Goal: Task Accomplishment & Management: Manage account settings

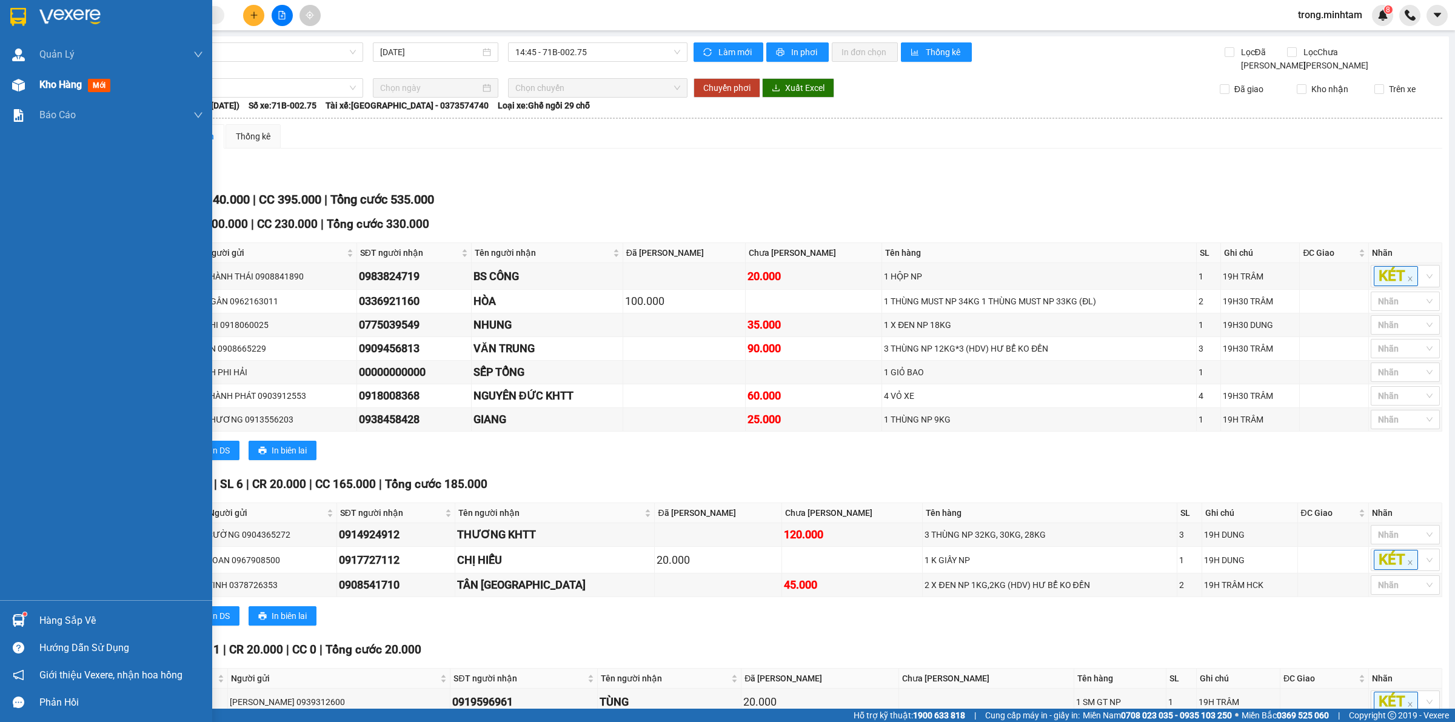
scroll to position [77, 0]
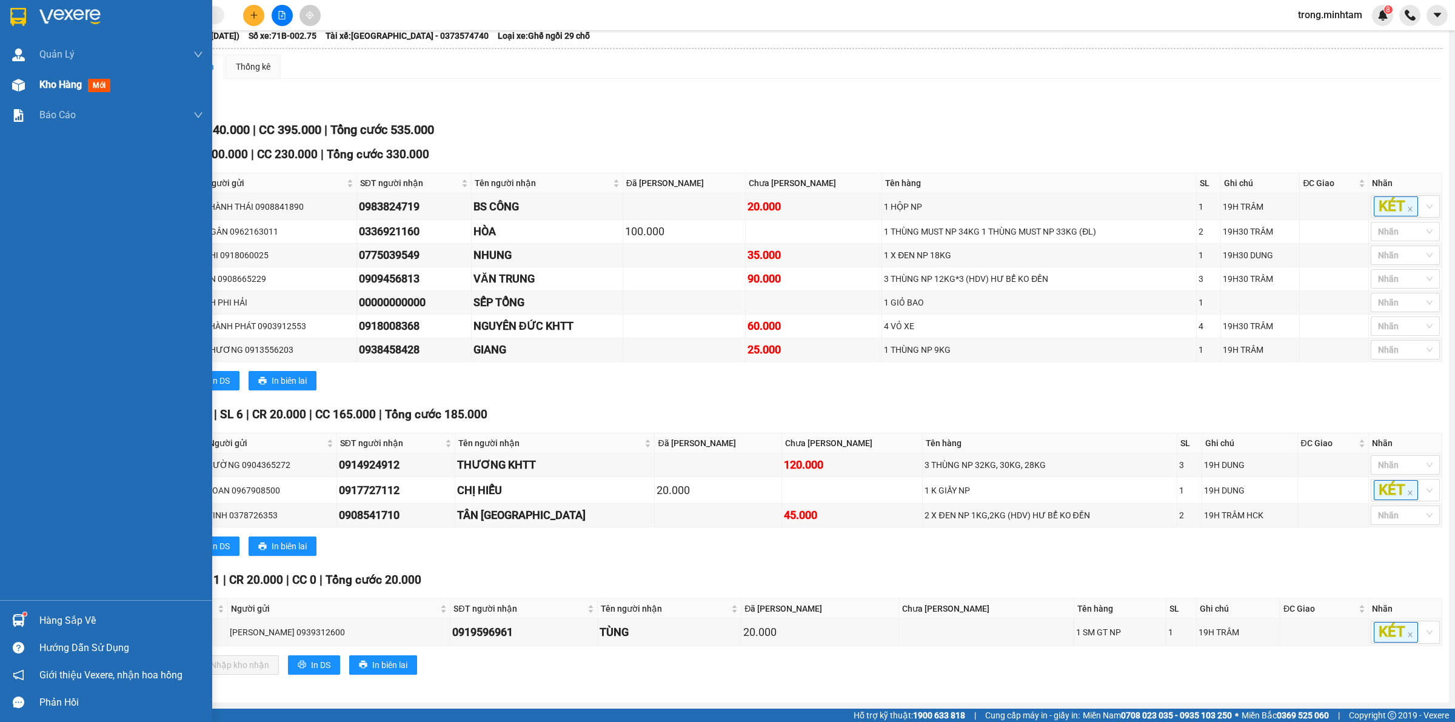
click at [50, 82] on span "Kho hàng" at bounding box center [60, 85] width 42 height 12
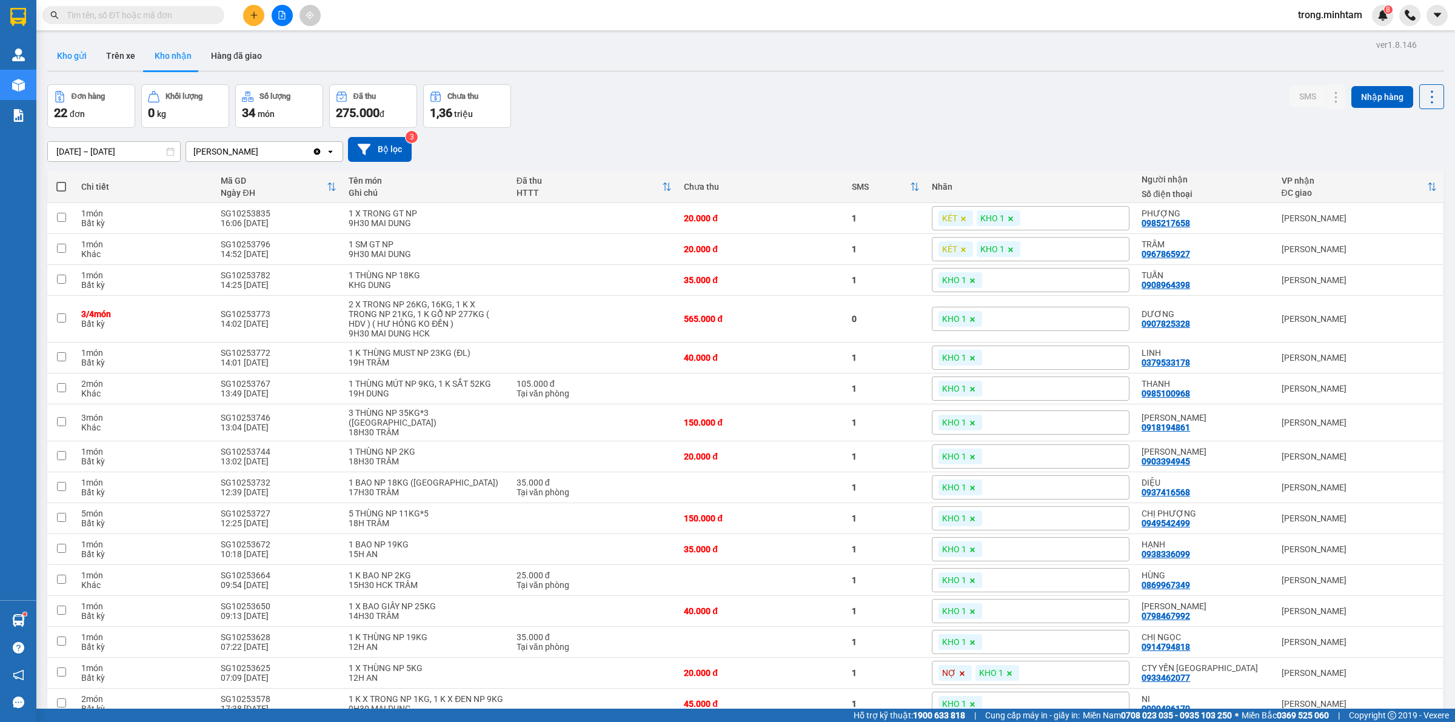
click at [92, 62] on button "Kho gửi" at bounding box center [71, 55] width 49 height 29
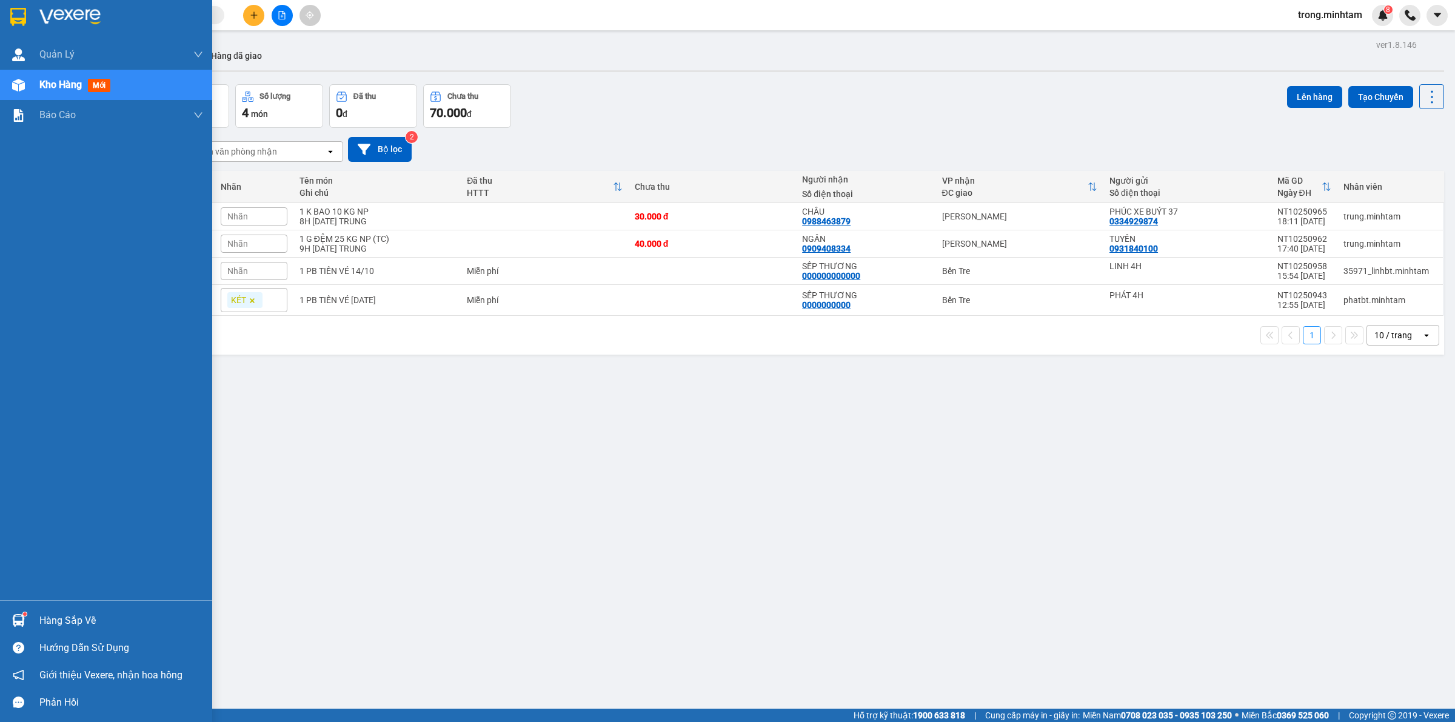
click at [50, 616] on div "Hàng sắp về" at bounding box center [121, 621] width 164 height 18
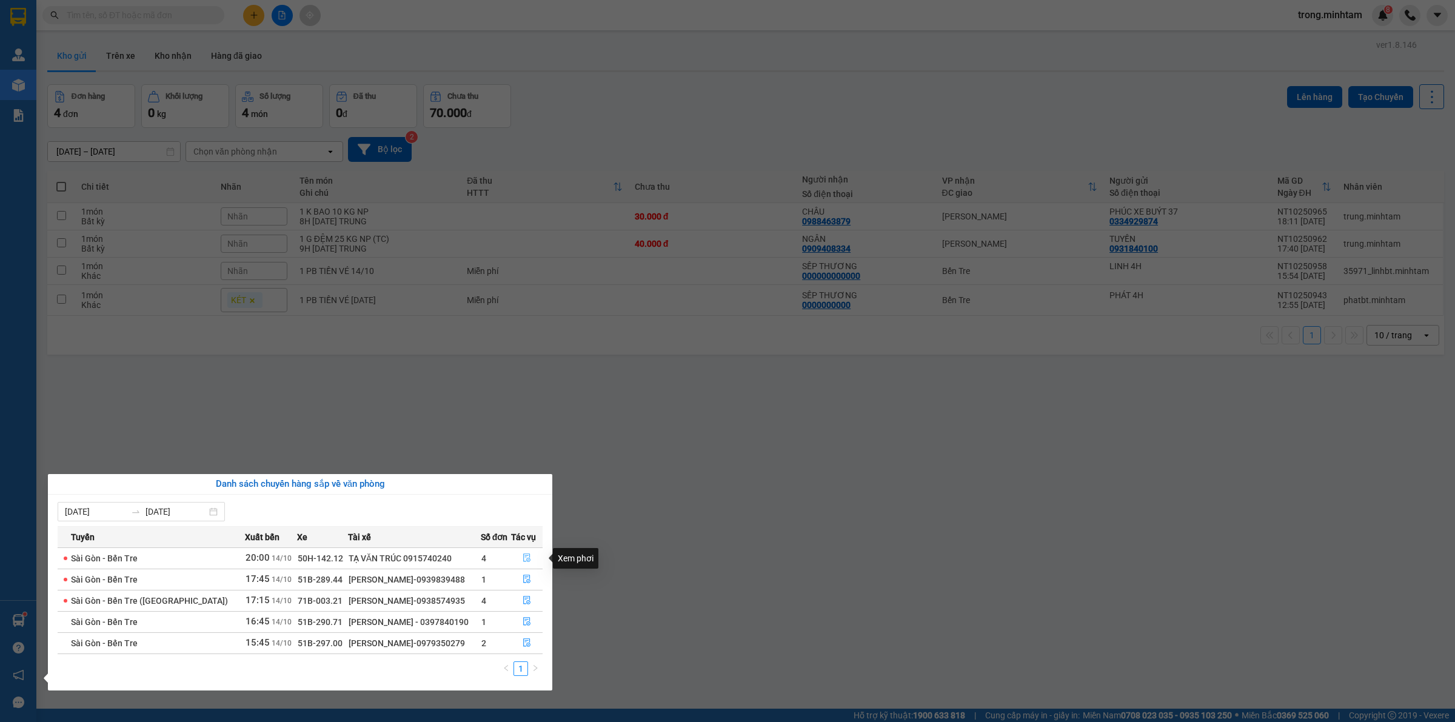
click at [526, 561] on icon "file-done" at bounding box center [526, 557] width 7 height 8
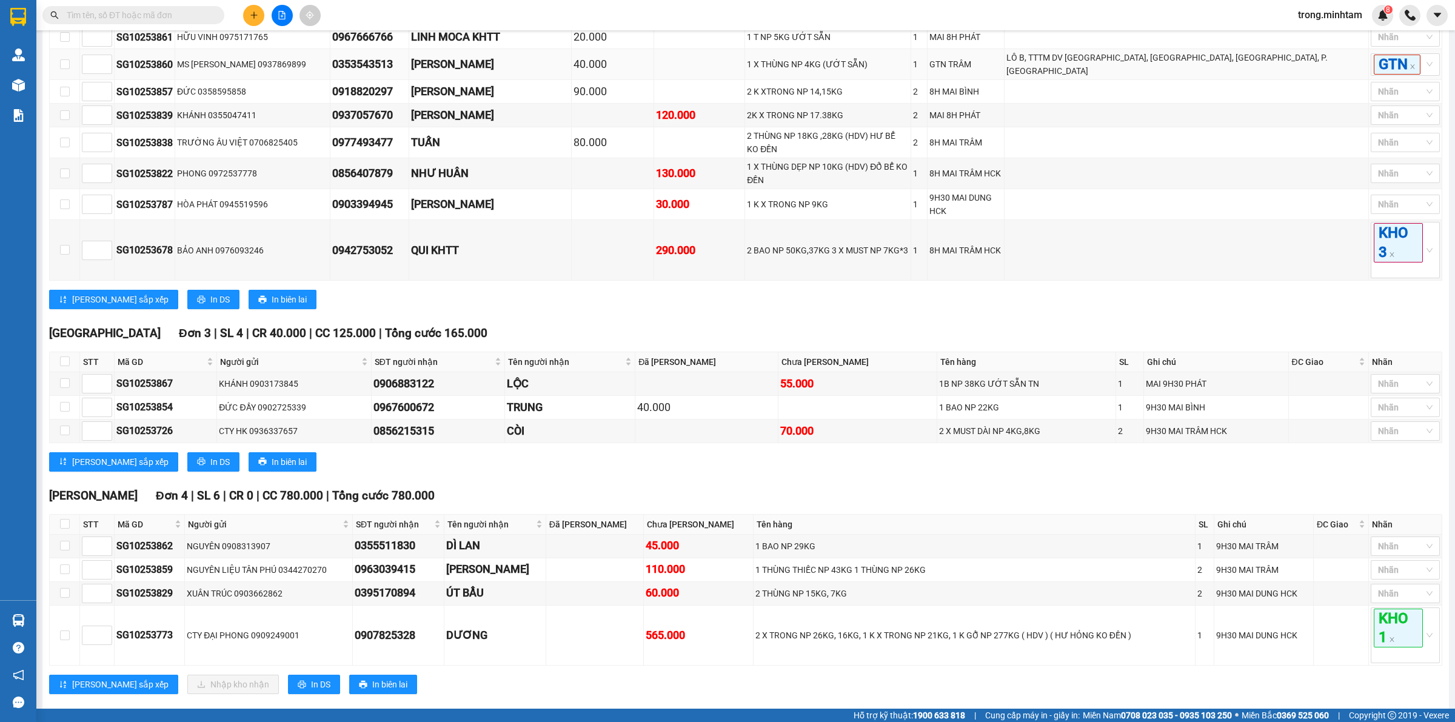
scroll to position [530, 0]
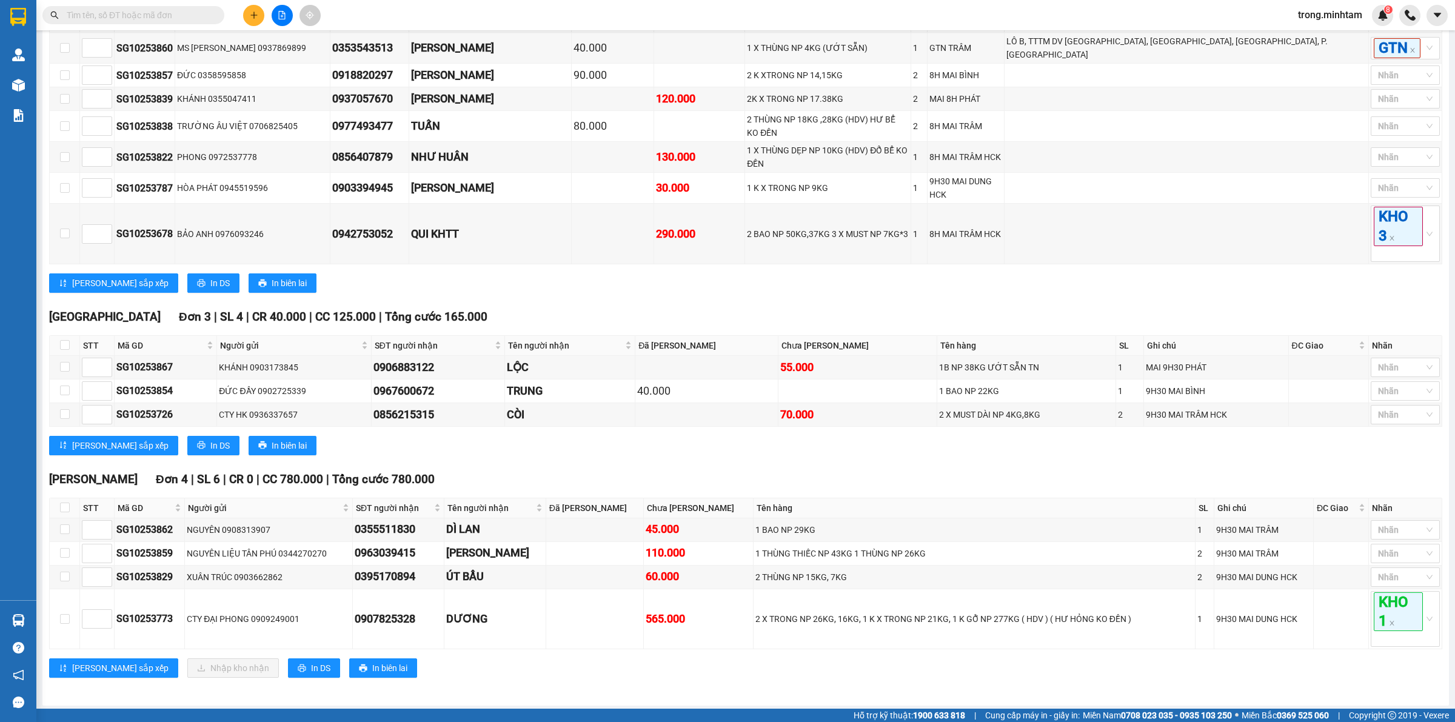
click at [119, 6] on span at bounding box center [133, 15] width 182 height 18
click at [115, 15] on input "text" at bounding box center [138, 14] width 143 height 13
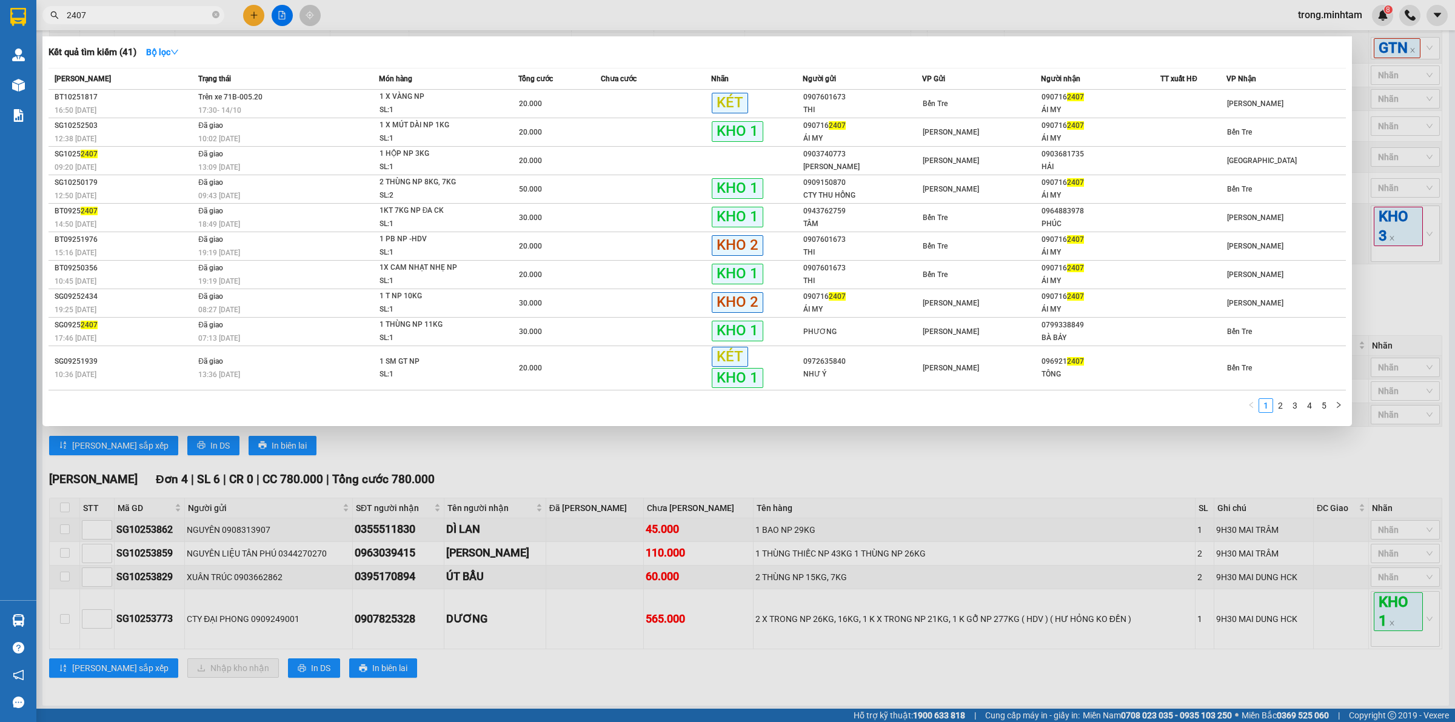
type input "2407"
click at [215, 18] on icon "close-circle" at bounding box center [215, 14] width 7 height 7
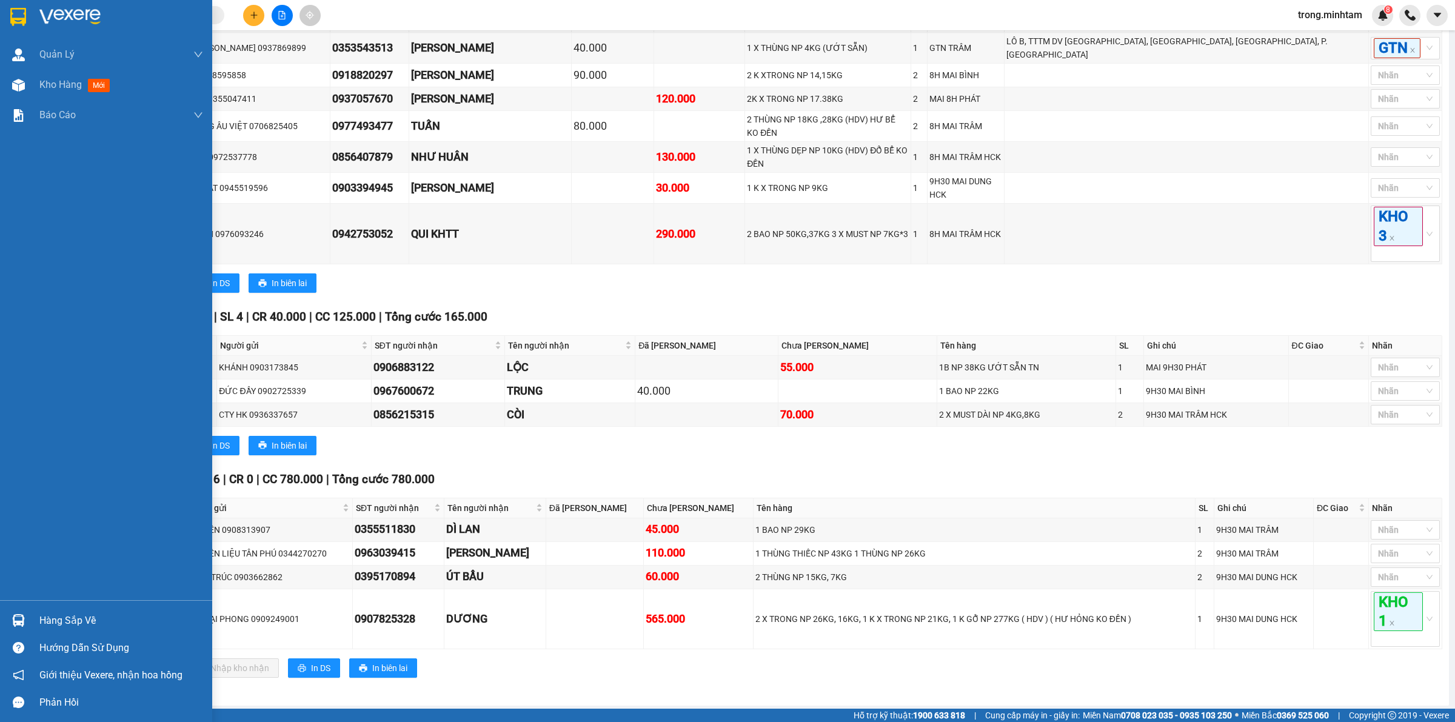
click at [74, 624] on div "Hàng sắp về" at bounding box center [121, 621] width 164 height 18
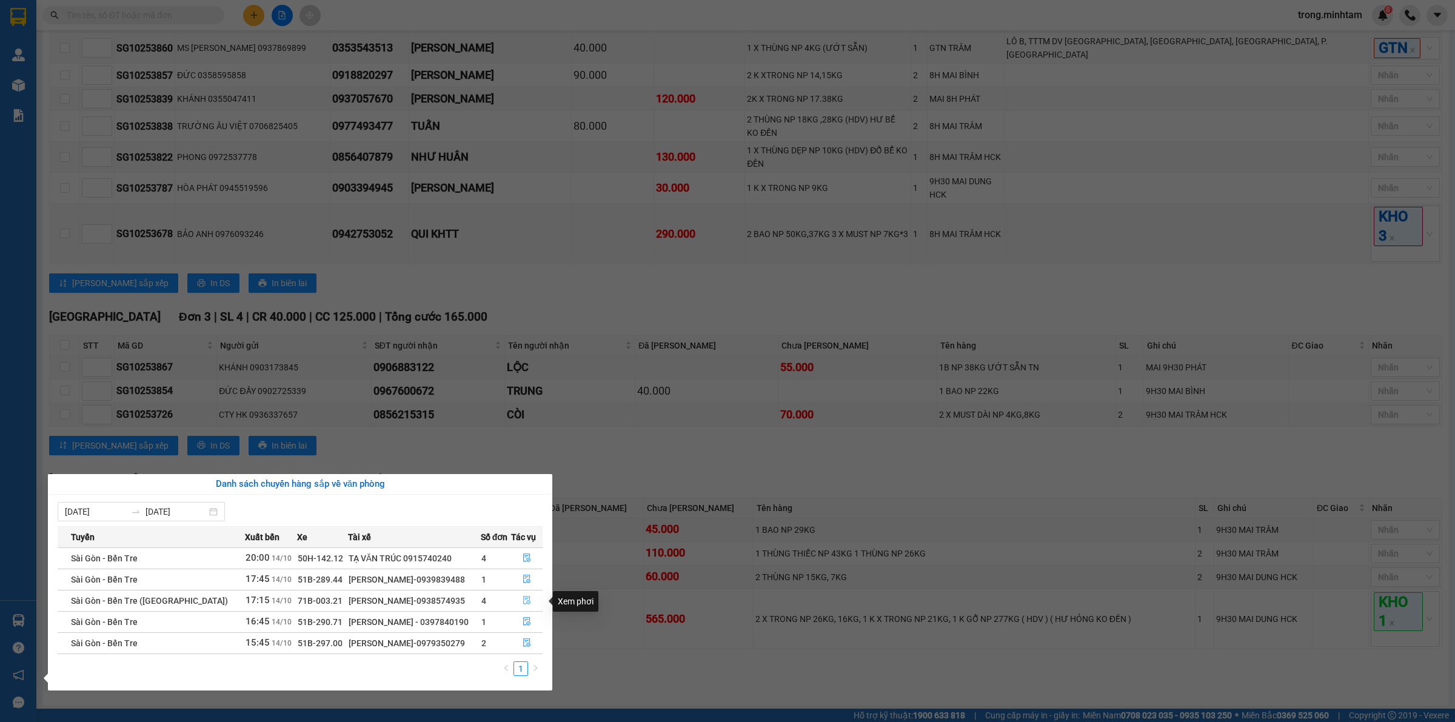
click at [530, 604] on button "button" at bounding box center [527, 600] width 31 height 19
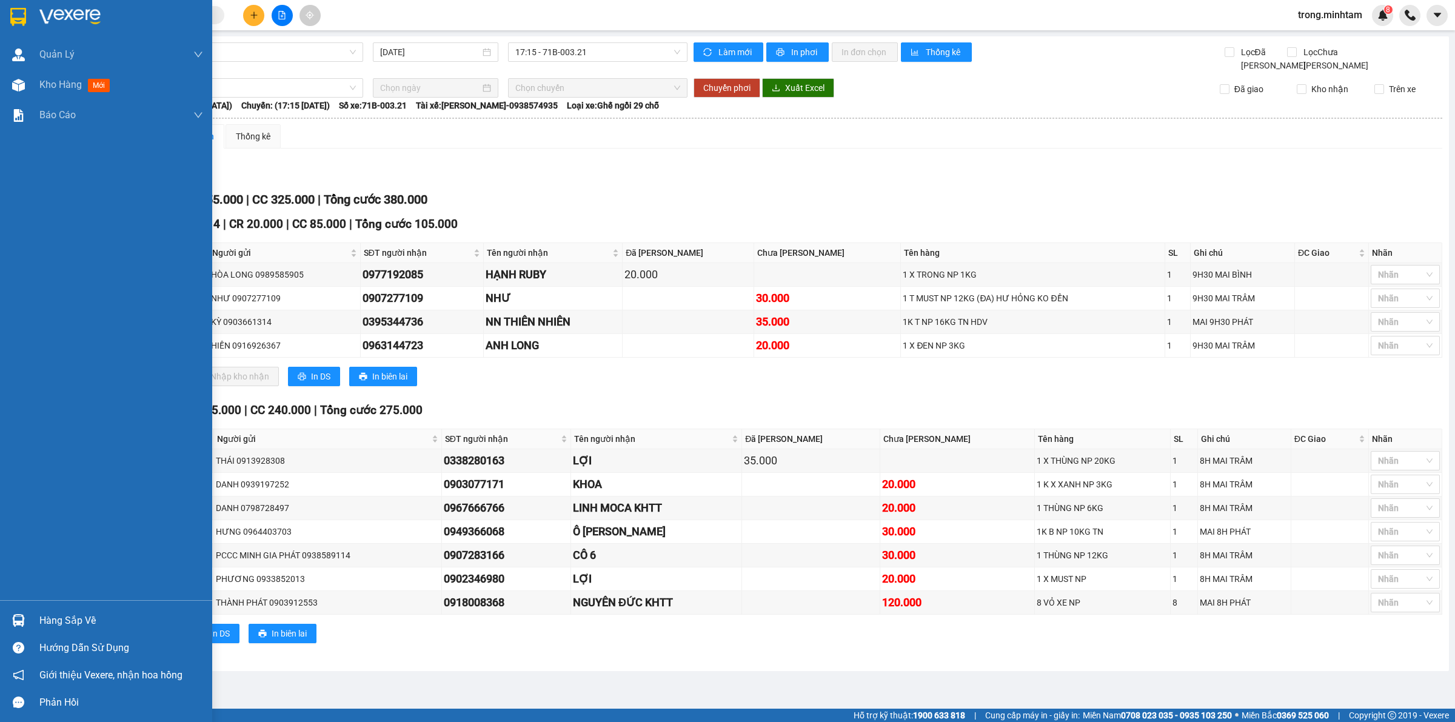
click at [81, 618] on div "Hàng sắp về" at bounding box center [121, 621] width 164 height 18
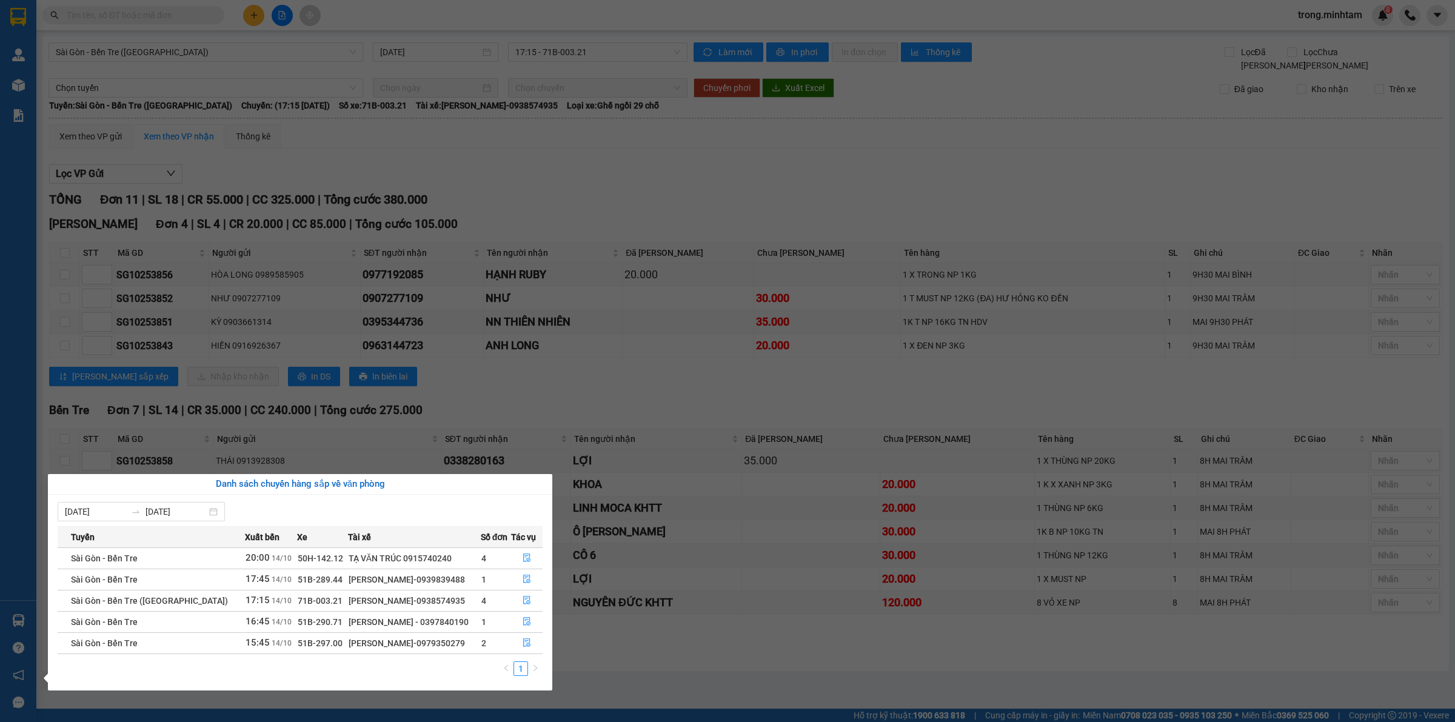
click at [641, 388] on section "Kết quả tìm kiếm ( 41 ) Bộ lọc Mã ĐH Trạng thái Món hàng Tổng cước Chưa cước Nh…" at bounding box center [727, 361] width 1455 height 722
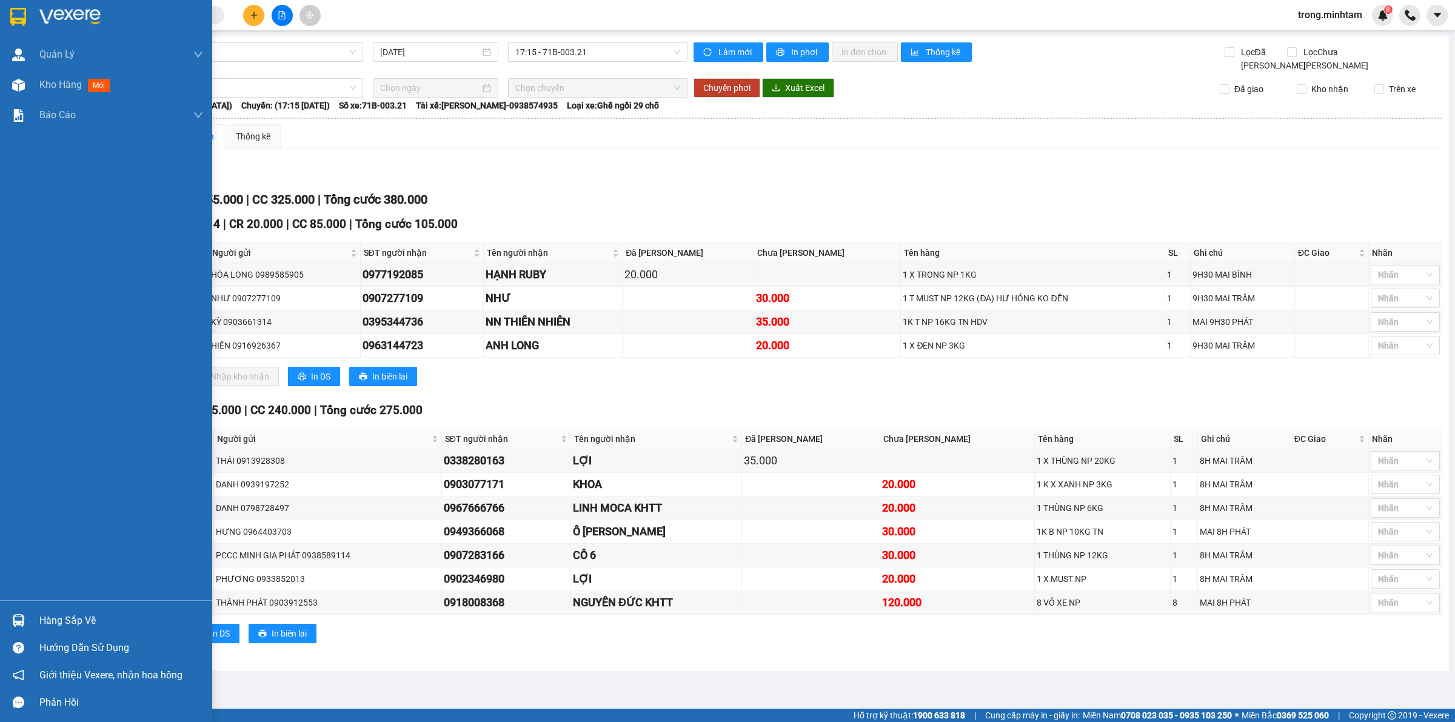
click at [88, 625] on div "Hàng sắp về" at bounding box center [121, 621] width 164 height 18
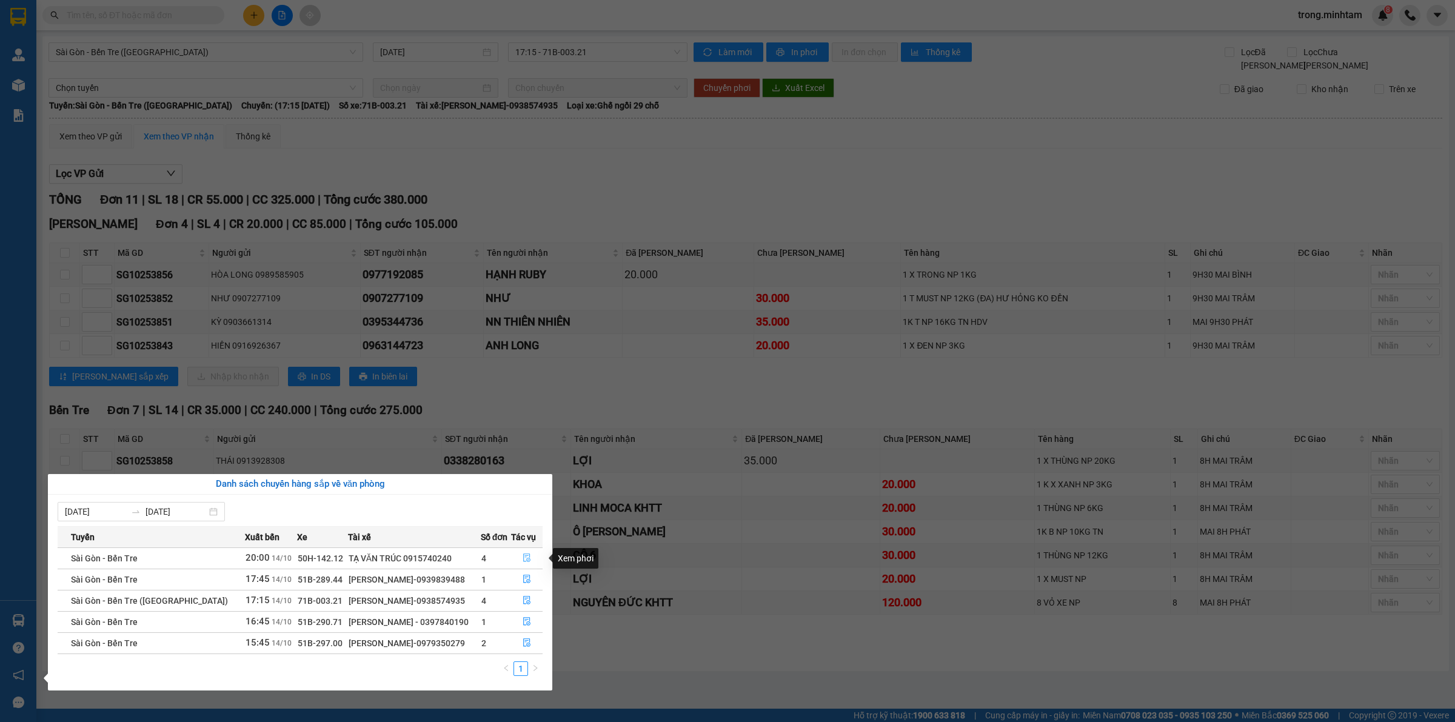
click at [523, 558] on icon "file-done" at bounding box center [527, 557] width 8 height 8
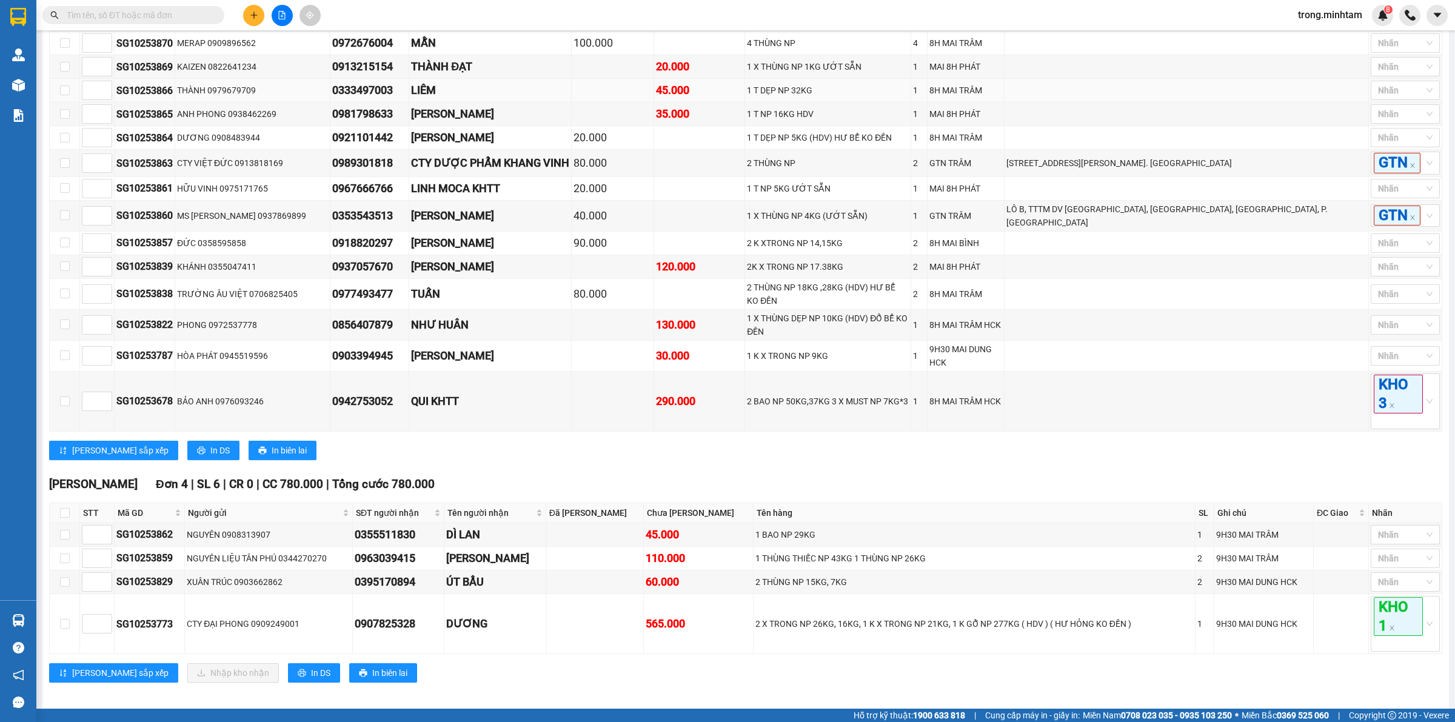
scroll to position [713, 0]
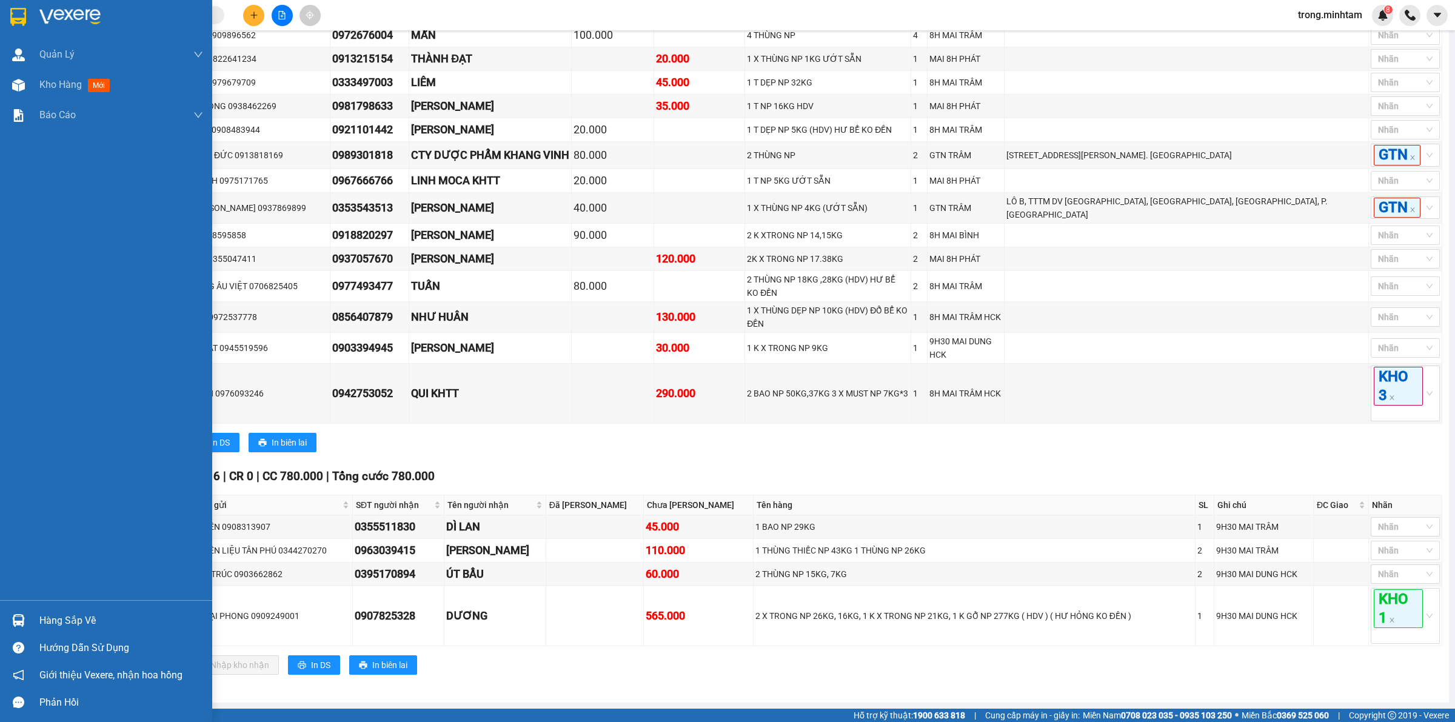
click at [59, 623] on div "Hàng sắp về" at bounding box center [121, 621] width 164 height 18
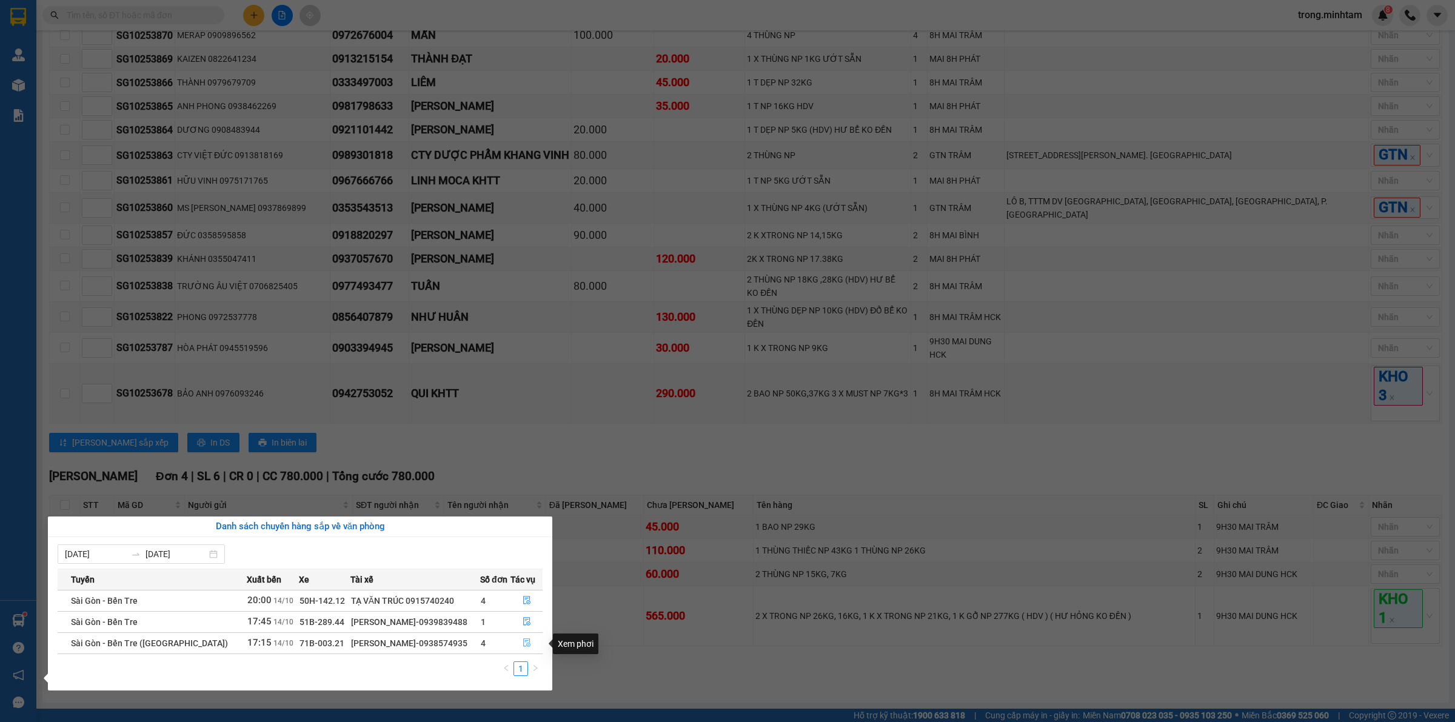
click at [529, 653] on button "button" at bounding box center [526, 642] width 31 height 19
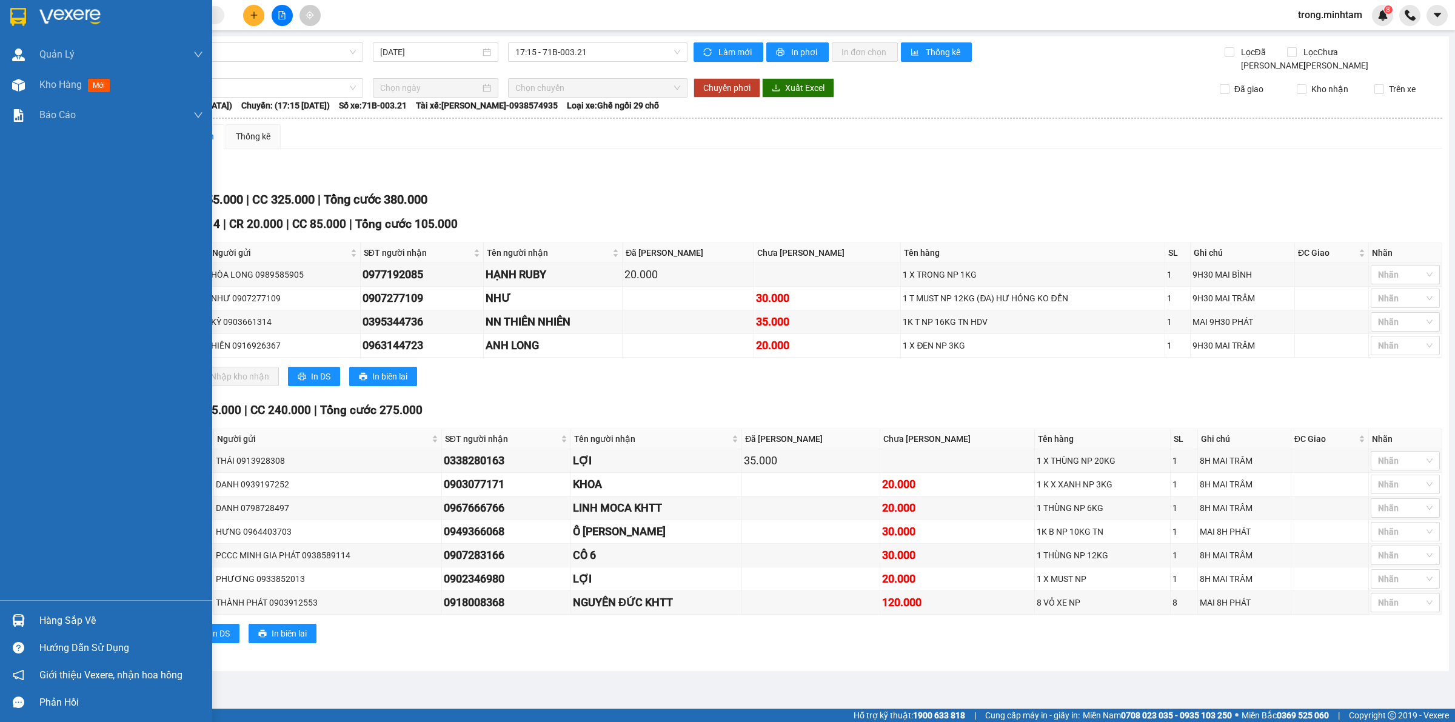
click at [56, 625] on div "Hàng sắp về" at bounding box center [121, 621] width 164 height 18
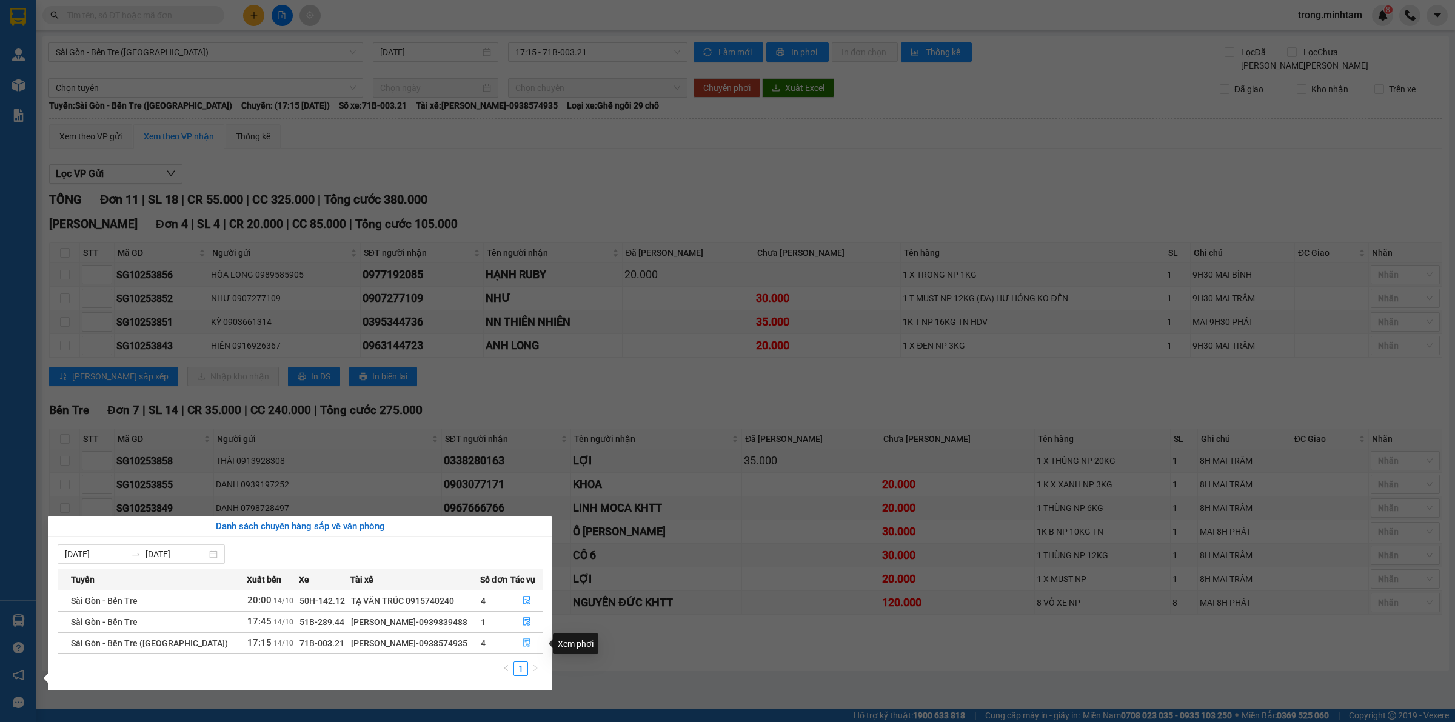
click at [523, 644] on icon "file-done" at bounding box center [527, 642] width 8 height 8
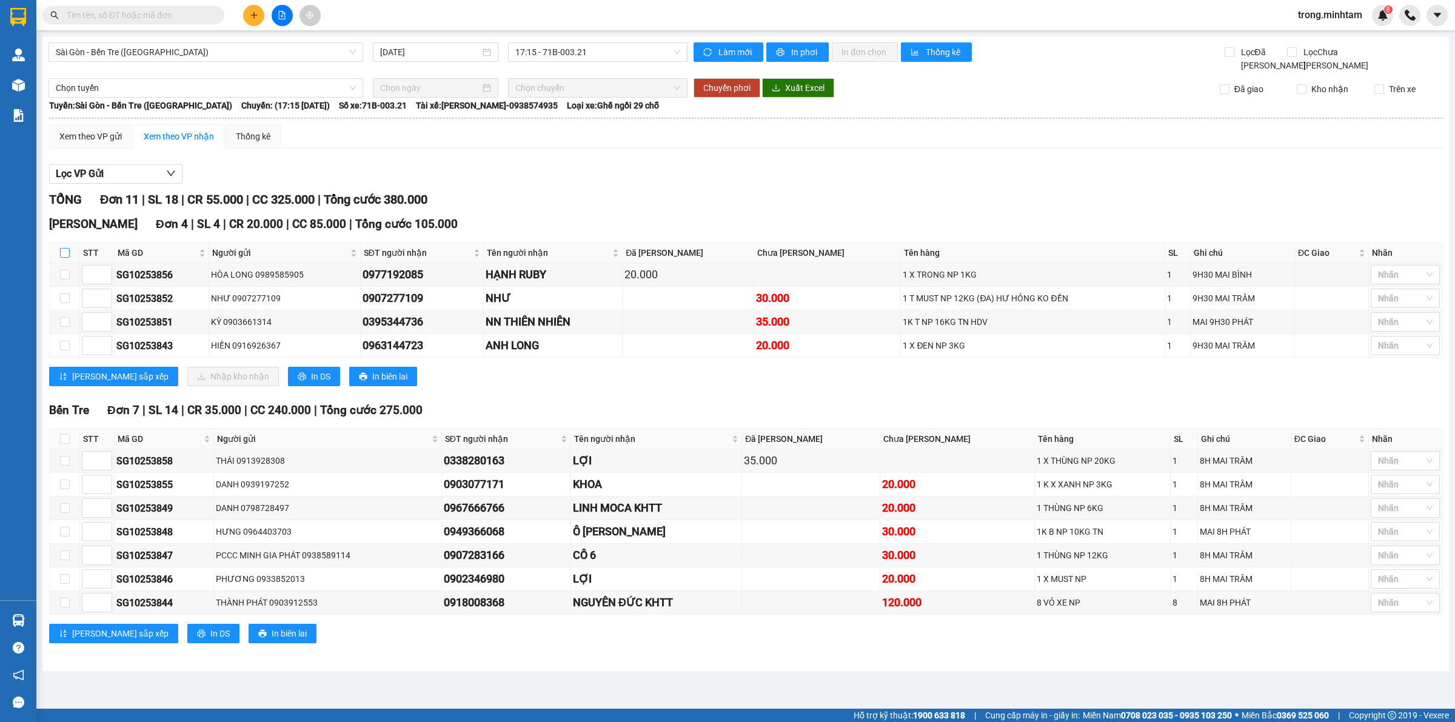
click at [65, 252] on input "checkbox" at bounding box center [65, 253] width 10 height 10
checkbox input "true"
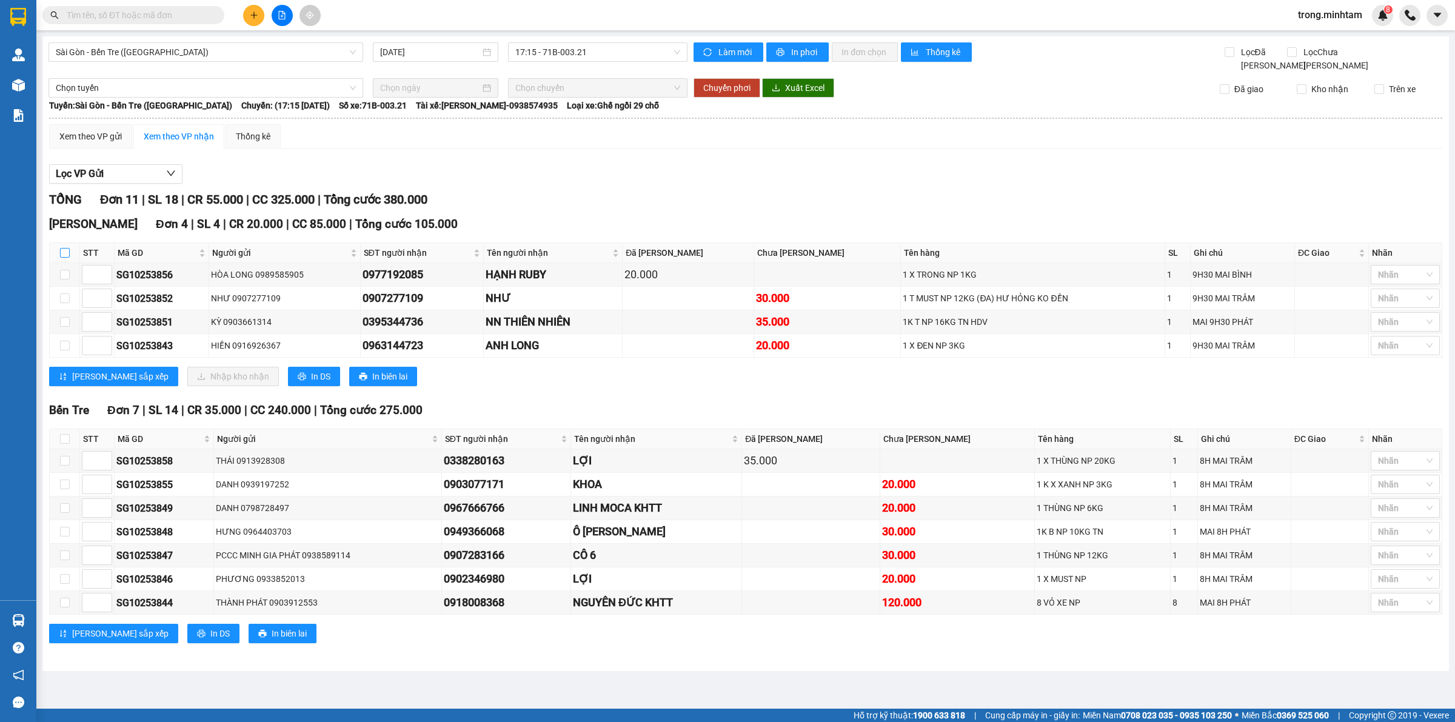
checkbox input "true"
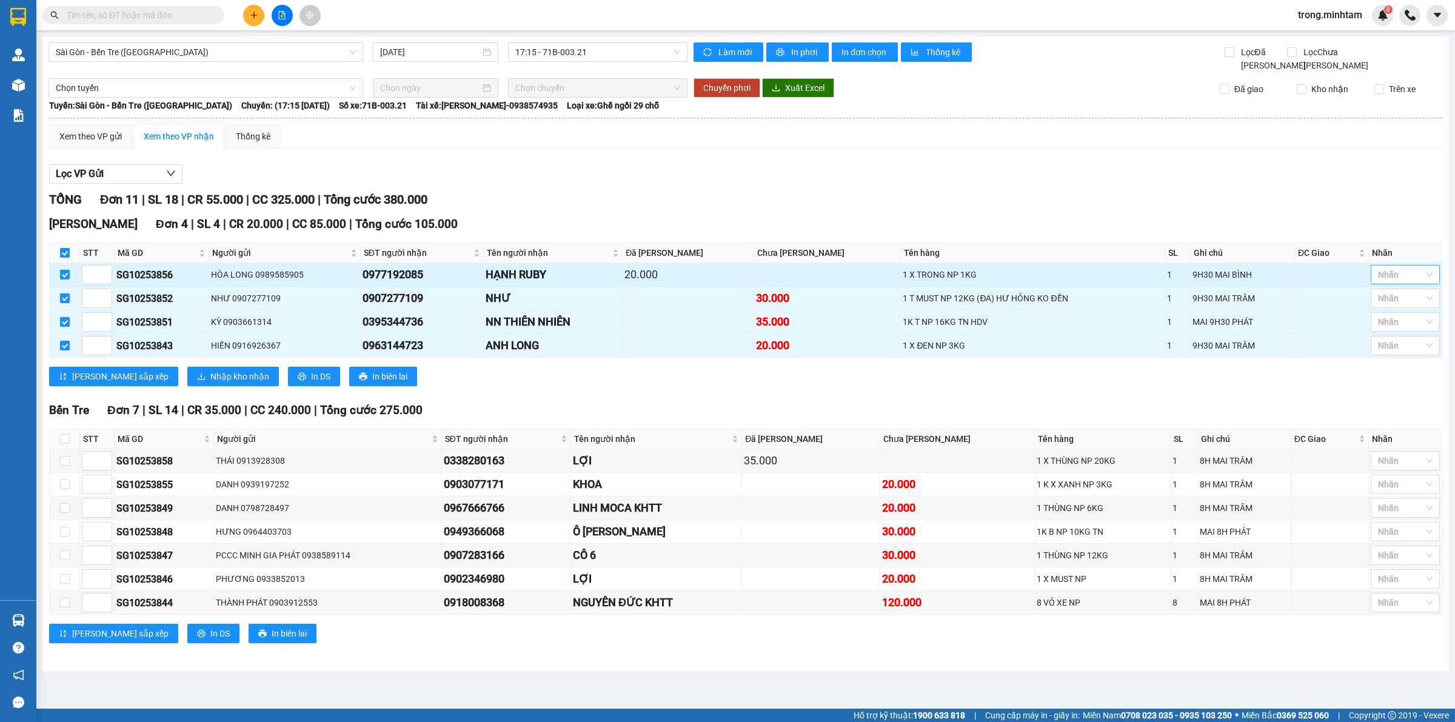
click at [1389, 278] on div at bounding box center [1399, 274] width 51 height 15
click at [1396, 298] on div "KHO 1" at bounding box center [1405, 300] width 55 height 13
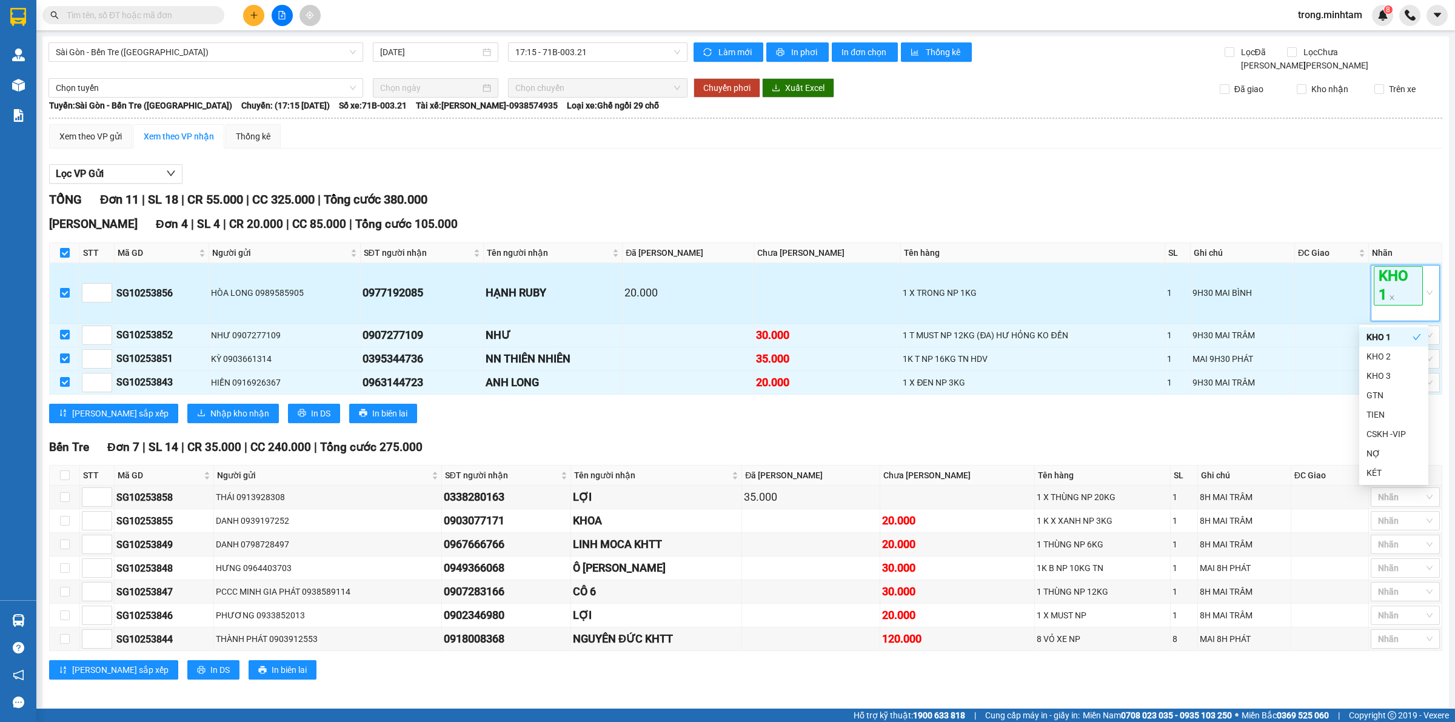
click at [1396, 308] on div "KHO 1" at bounding box center [1399, 292] width 51 height 53
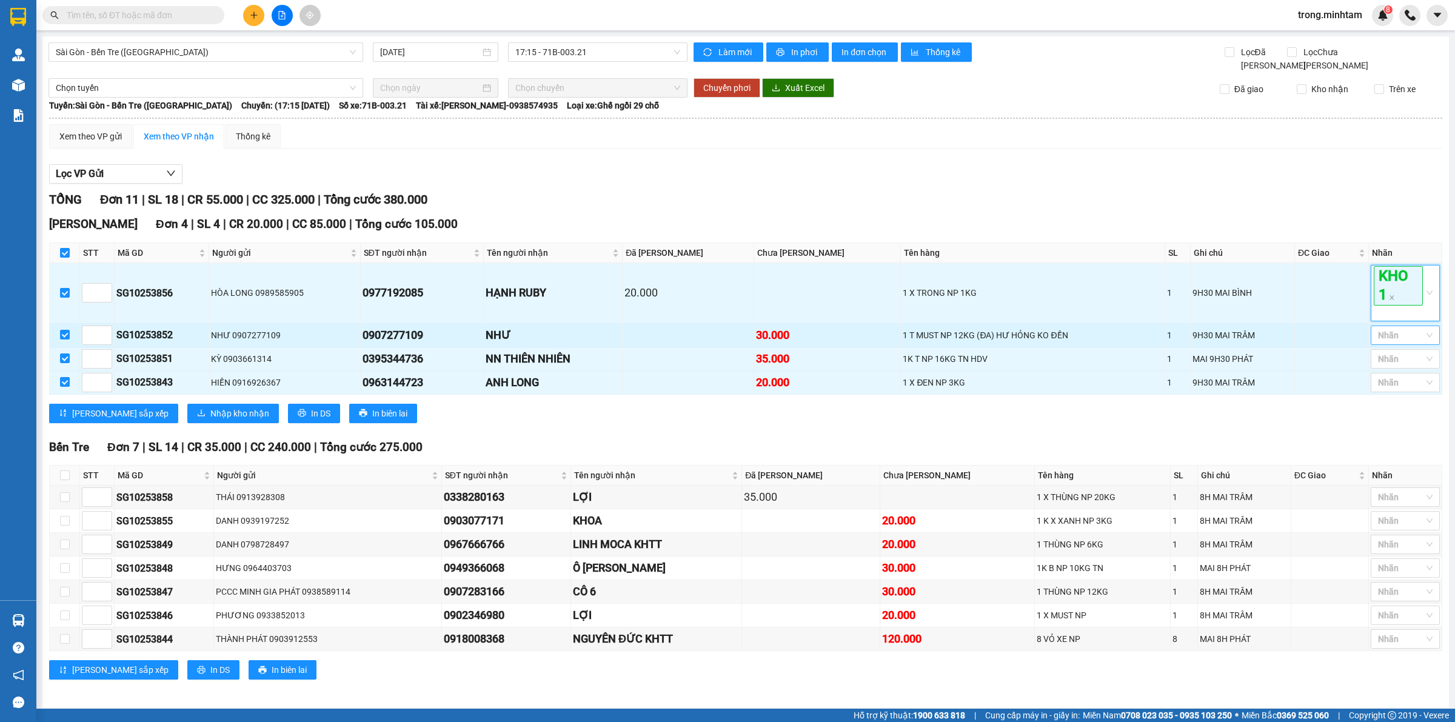
click at [1390, 329] on div "Nhãn" at bounding box center [1405, 335] width 69 height 19
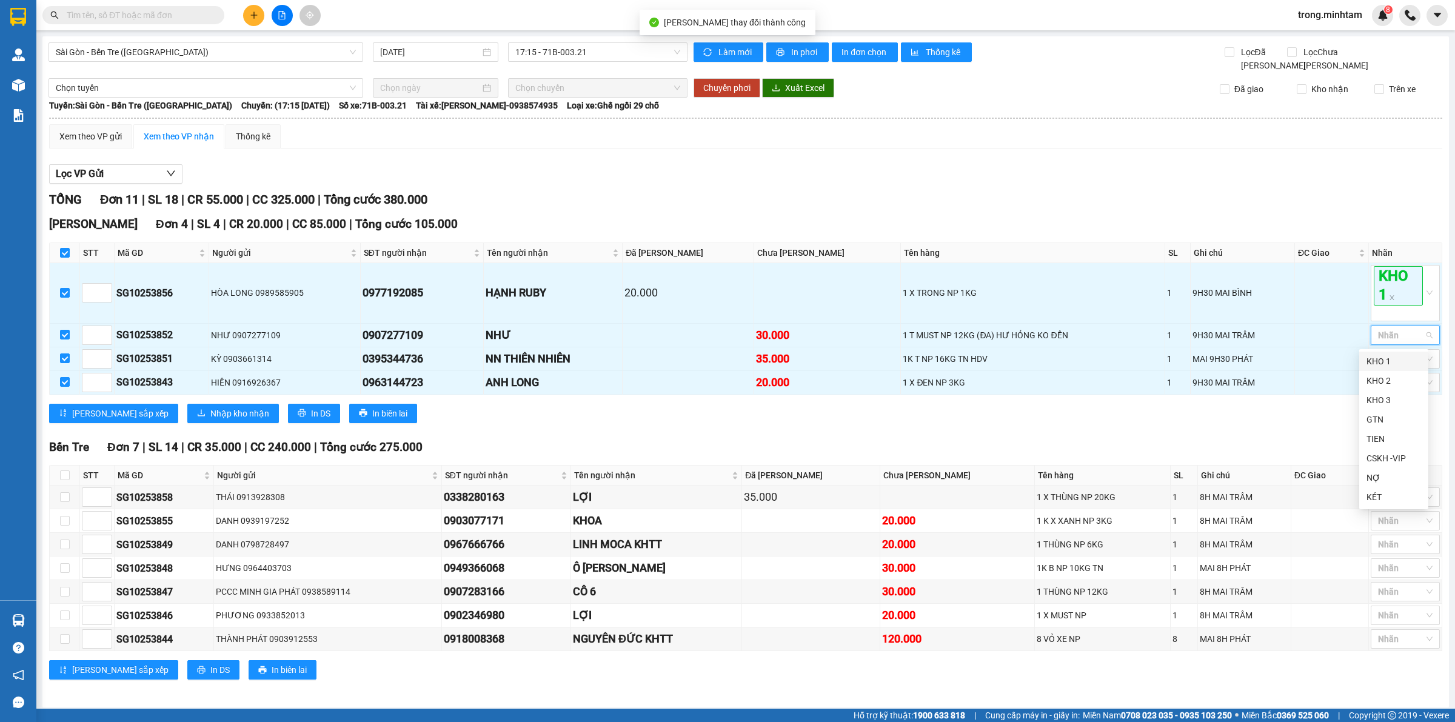
click at [1382, 349] on body "Kết quả tìm kiếm ( 41 ) Bộ lọc Mã ĐH Trạng thái Món hàng Tổng cước Chưa cước Nh…" at bounding box center [727, 361] width 1455 height 722
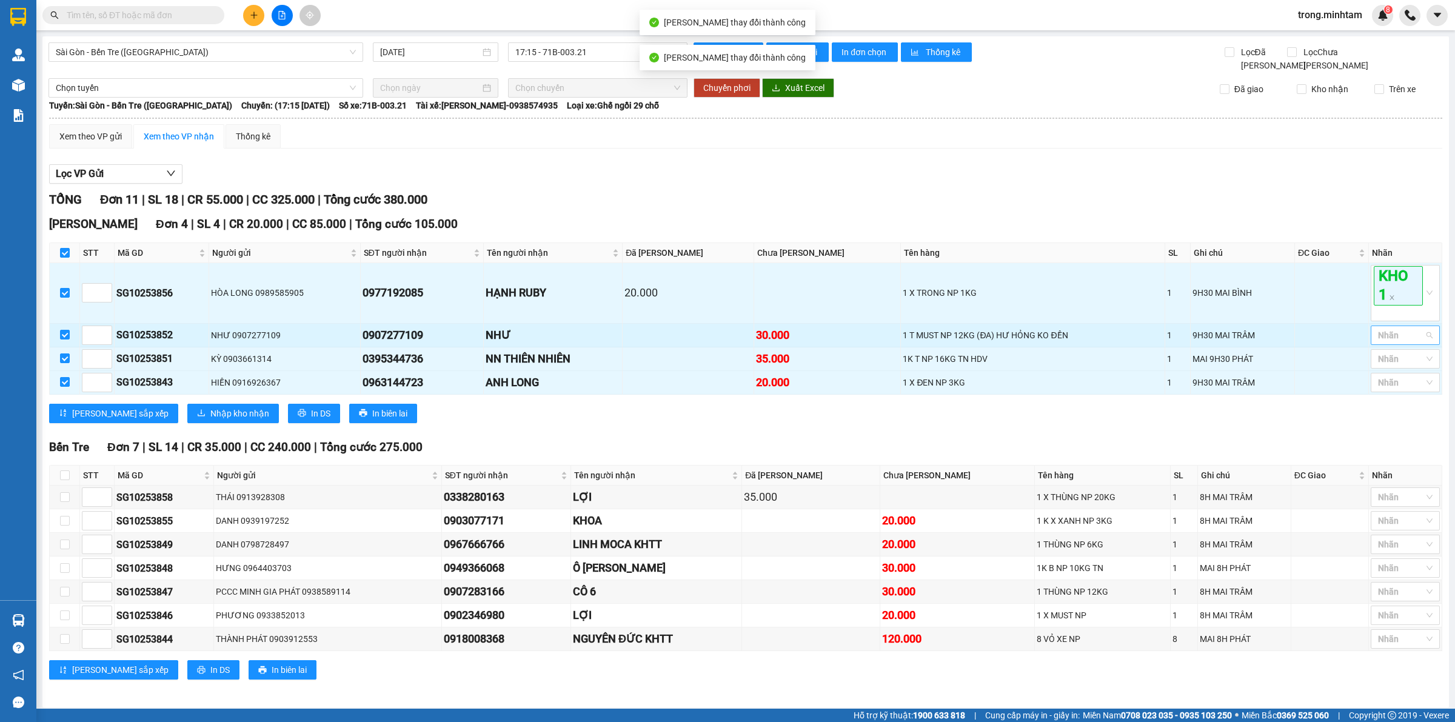
click at [1380, 332] on div at bounding box center [1399, 335] width 51 height 15
drag, startPoint x: 1383, startPoint y: 355, endPoint x: 1382, endPoint y: 370, distance: 15.8
click at [1383, 355] on div "KHO 1" at bounding box center [1393, 361] width 55 height 13
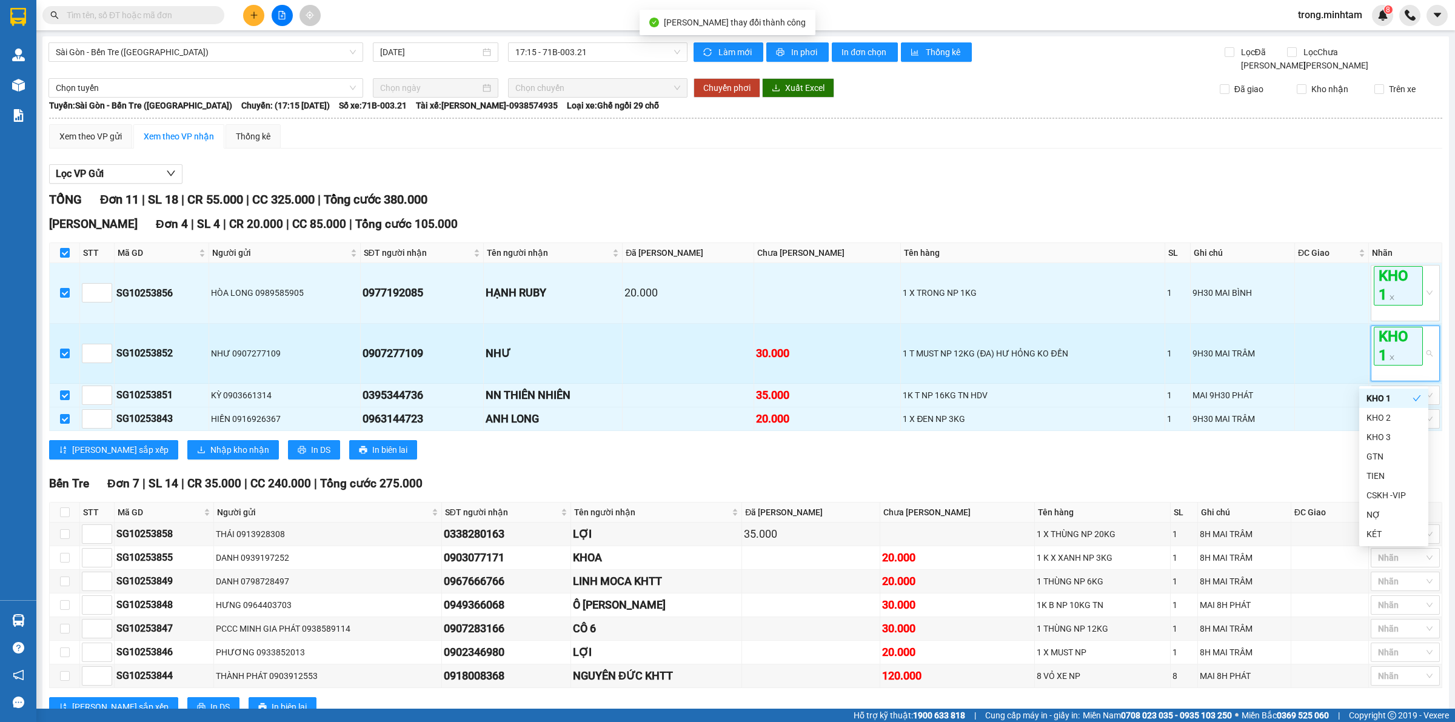
click at [1382, 379] on div "KHO 1" at bounding box center [1399, 353] width 51 height 53
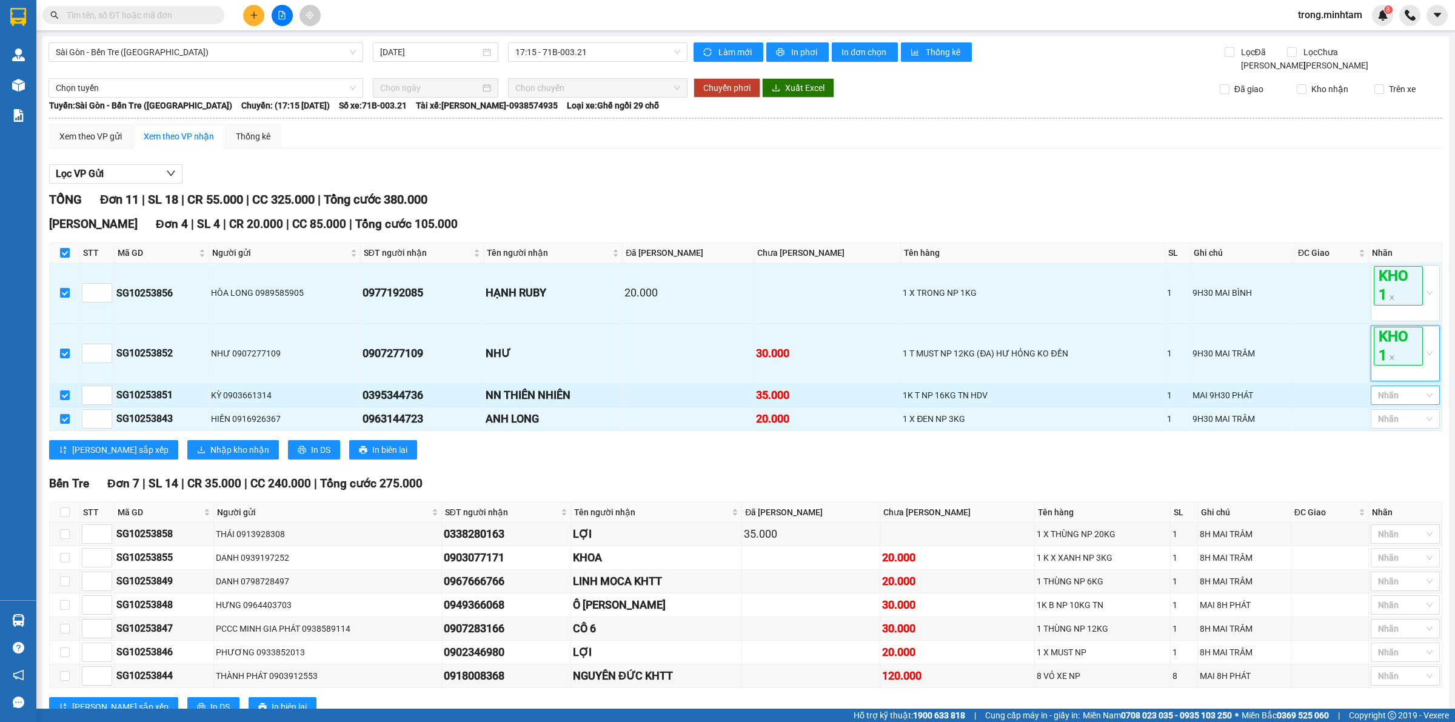
click at [1378, 402] on div at bounding box center [1399, 395] width 51 height 15
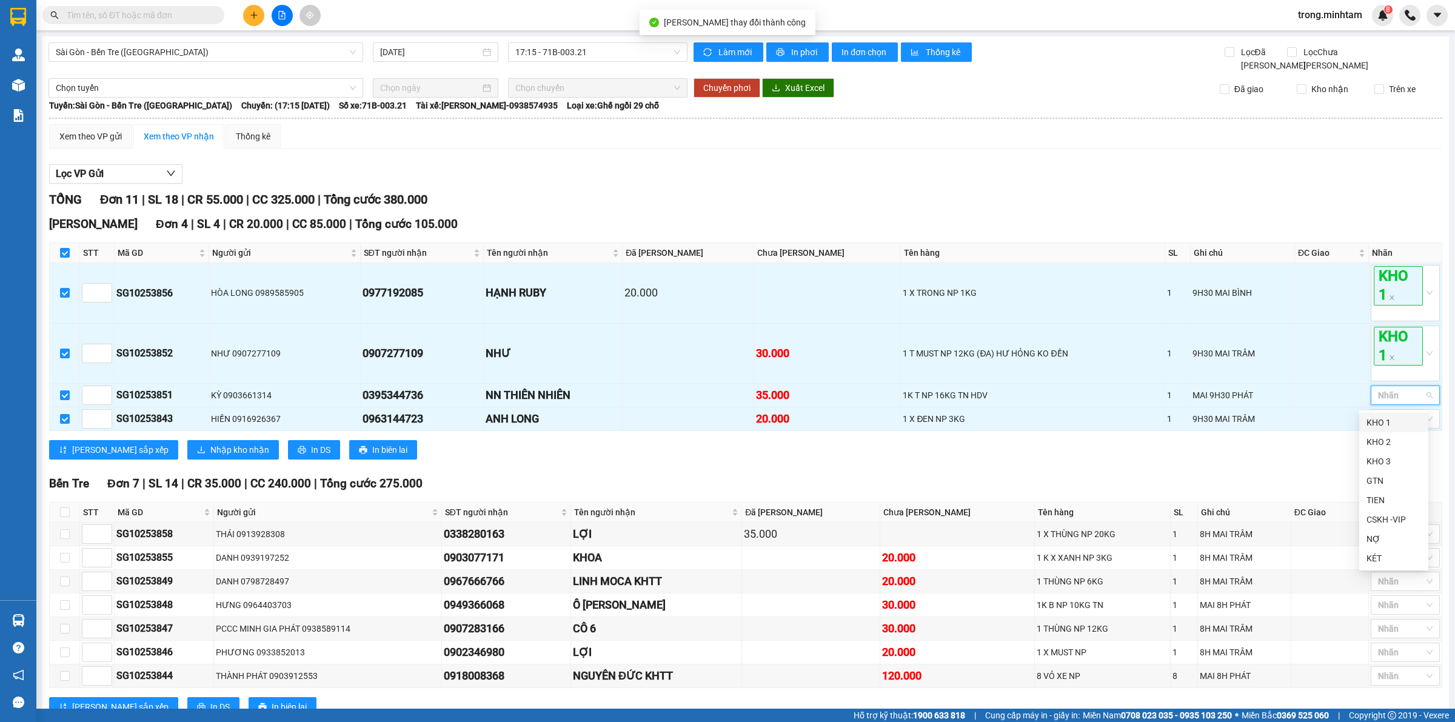
click at [1383, 426] on div "KHO 1" at bounding box center [1393, 422] width 55 height 13
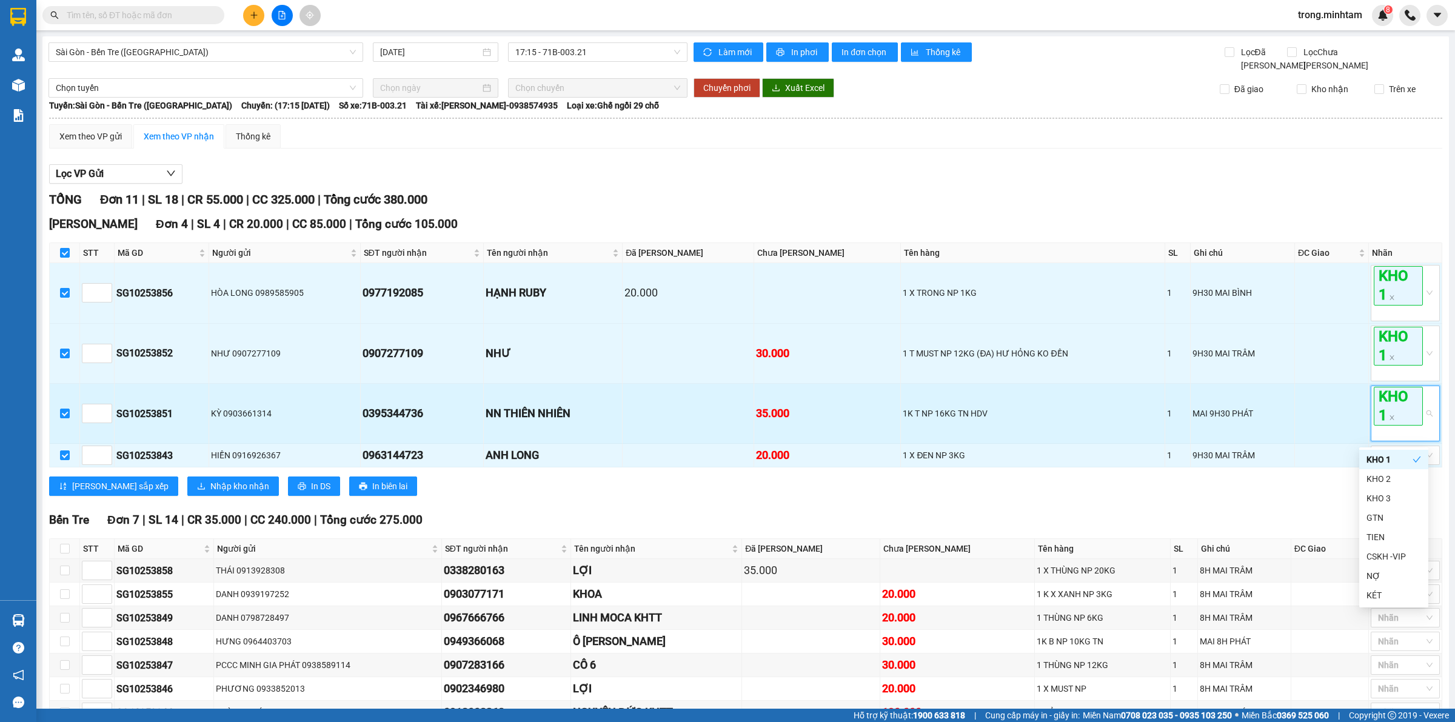
click at [1390, 440] on div "KHO 1" at bounding box center [1399, 413] width 51 height 53
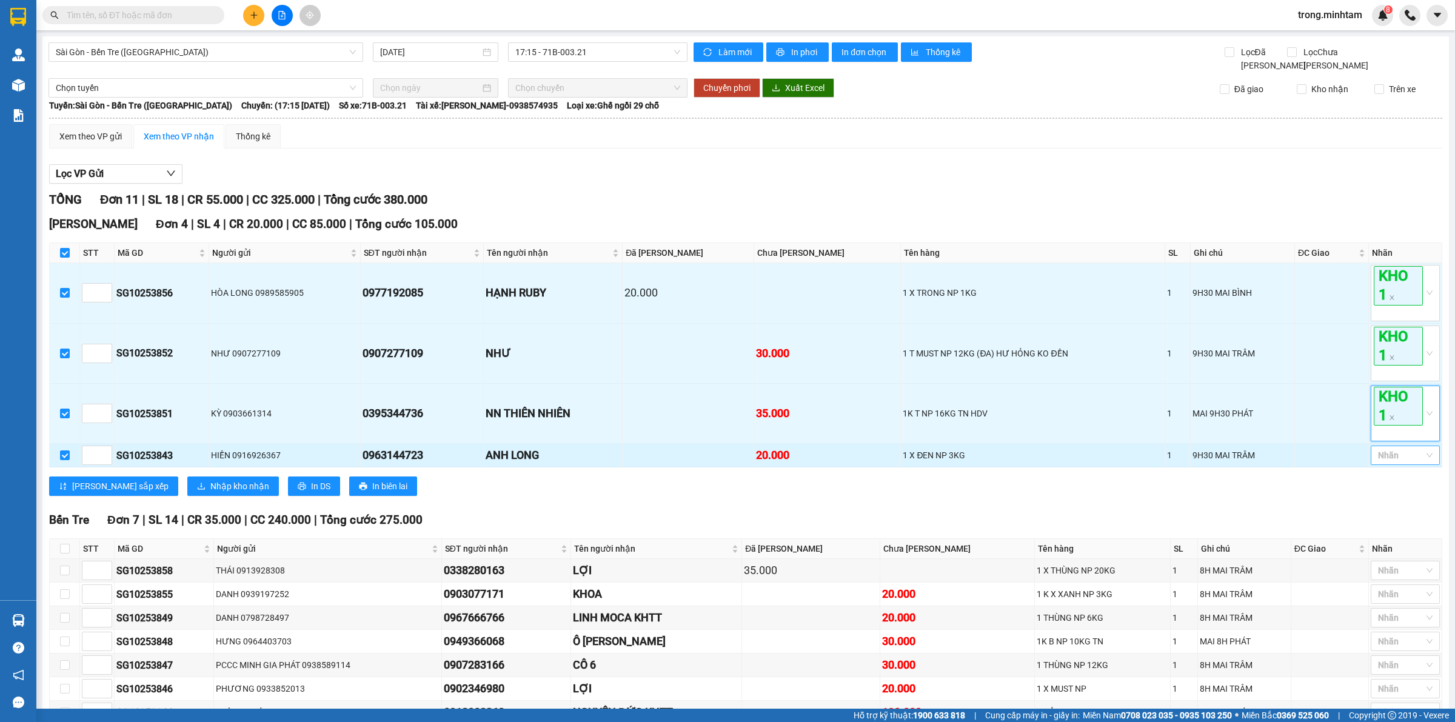
click at [1386, 452] on div at bounding box center [1399, 455] width 51 height 15
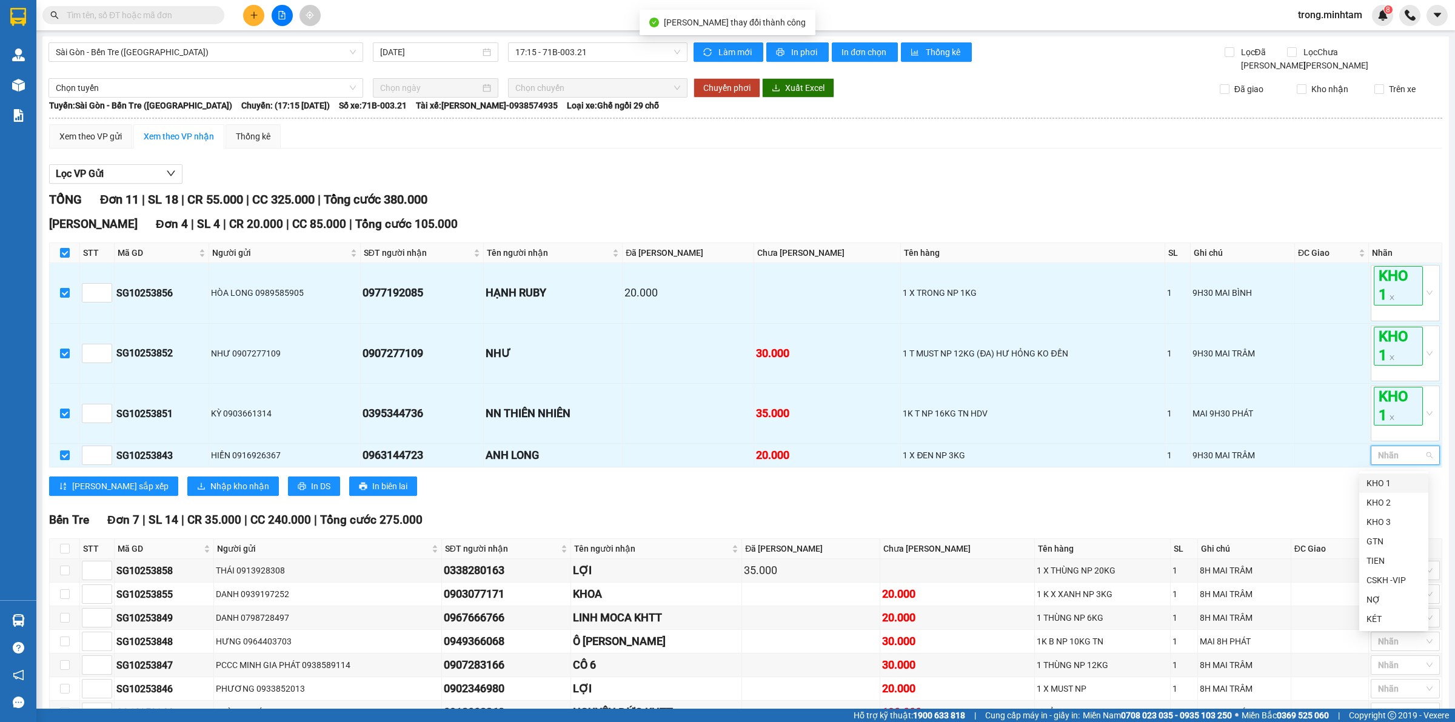
click at [1384, 482] on div "KHO 1" at bounding box center [1393, 482] width 55 height 13
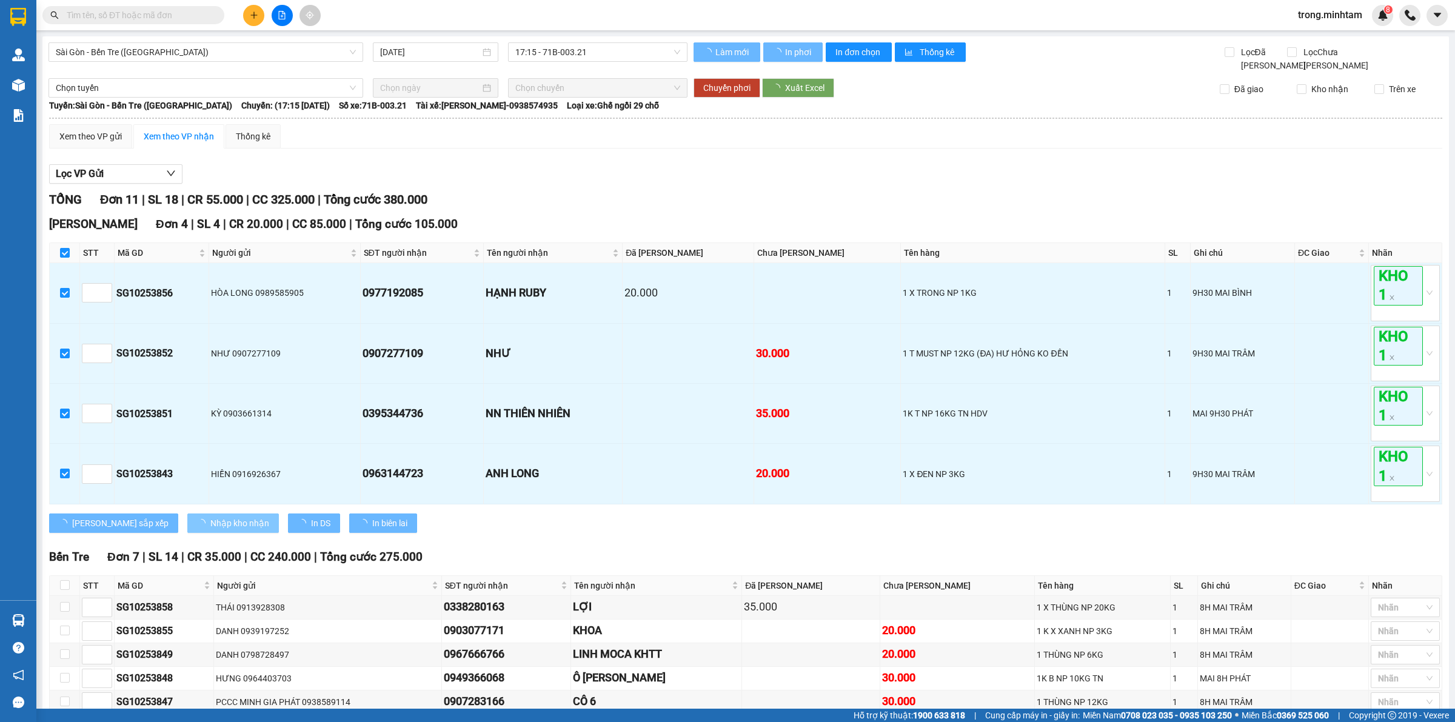
click at [210, 519] on span "Nhập kho nhận" at bounding box center [239, 522] width 59 height 13
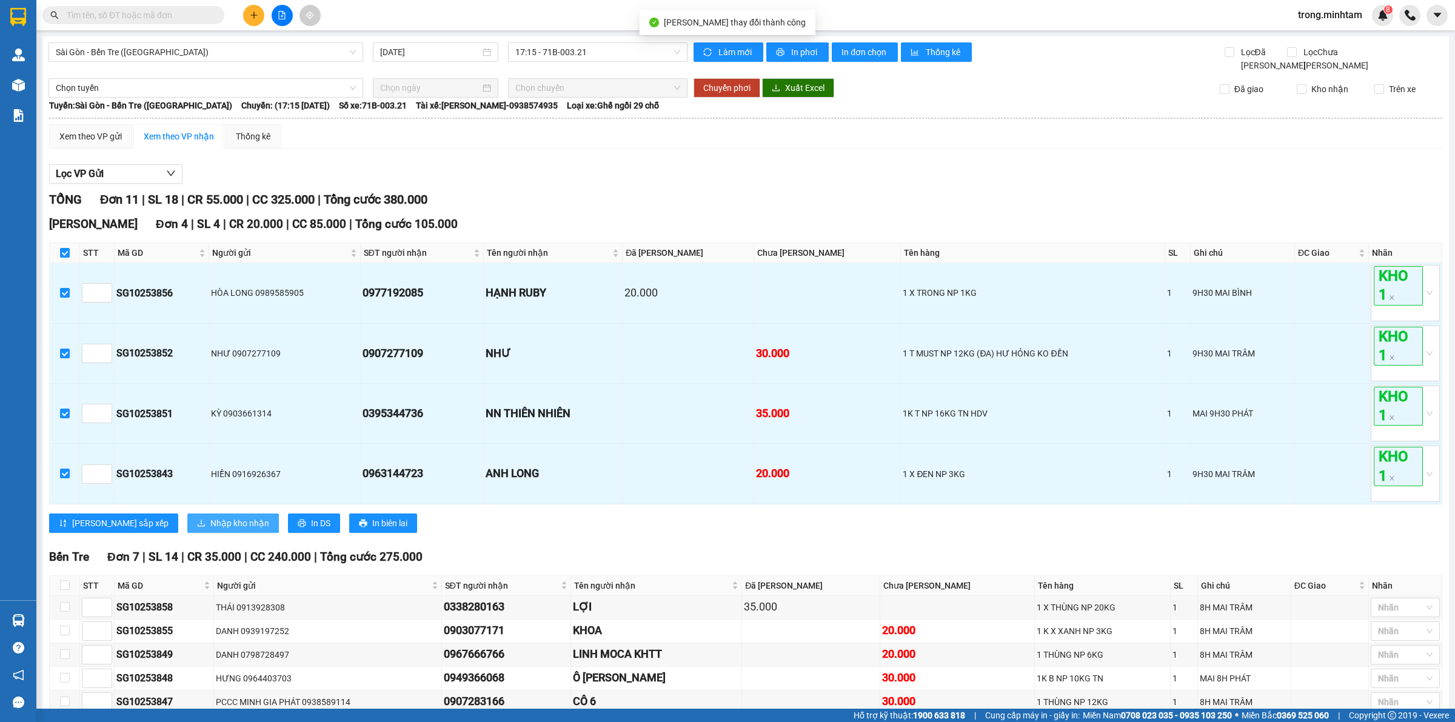
click at [210, 519] on span "Nhập kho nhận" at bounding box center [239, 522] width 59 height 13
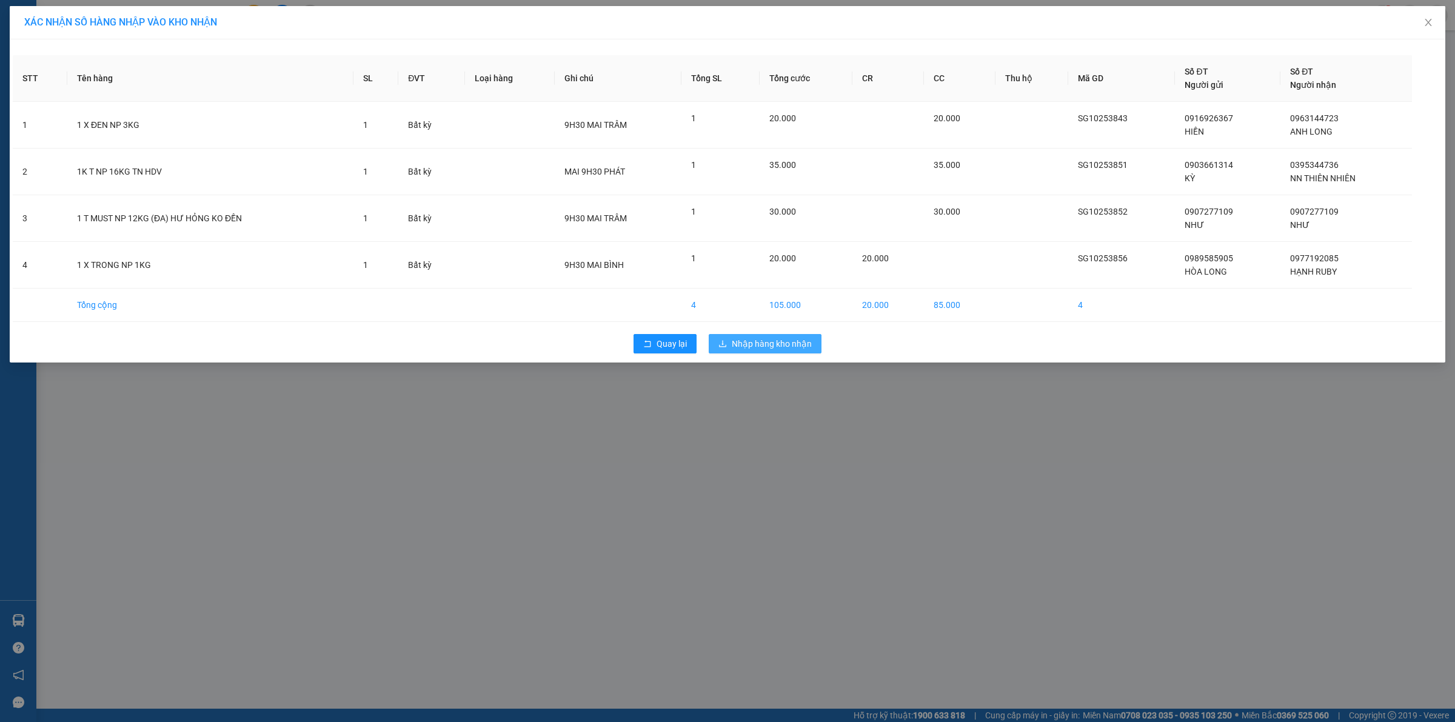
click at [763, 352] on button "Nhập hàng kho nhận" at bounding box center [765, 343] width 113 height 19
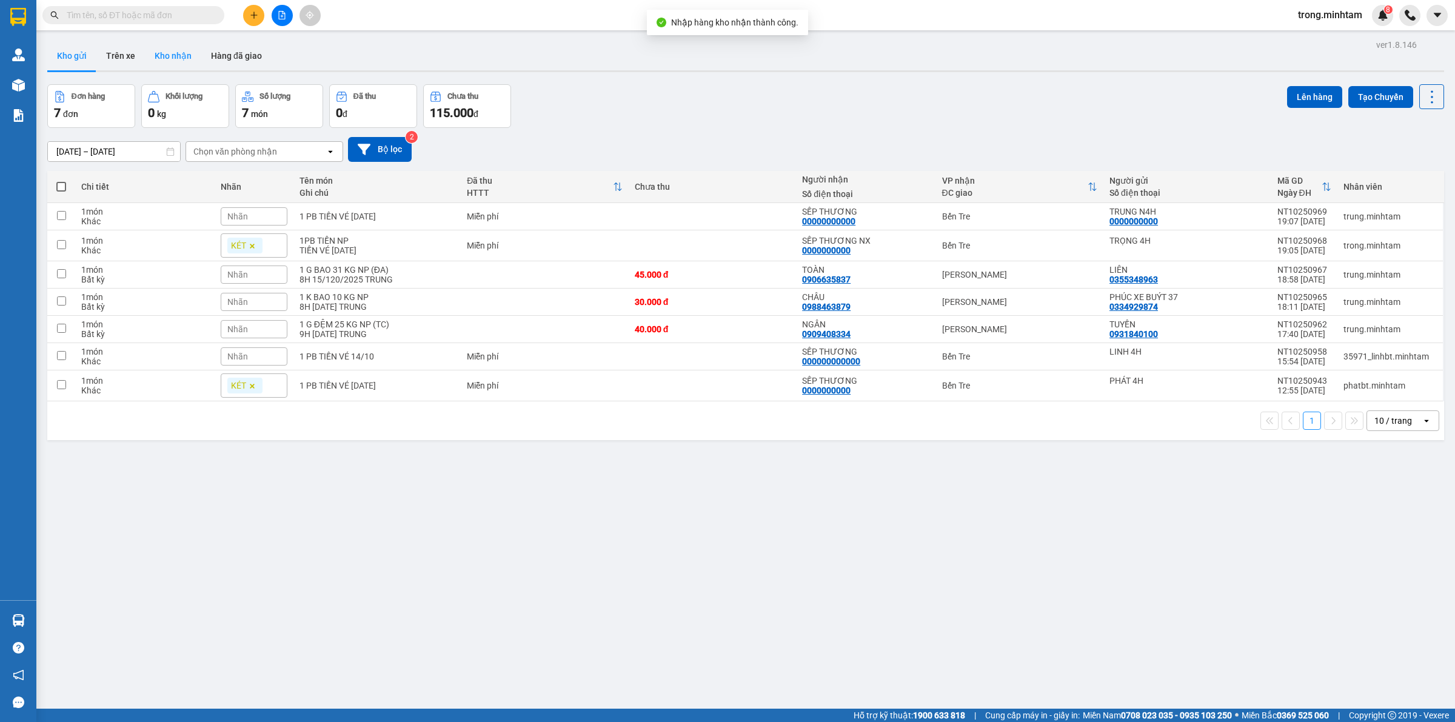
click at [158, 52] on button "Kho nhận" at bounding box center [173, 55] width 56 height 29
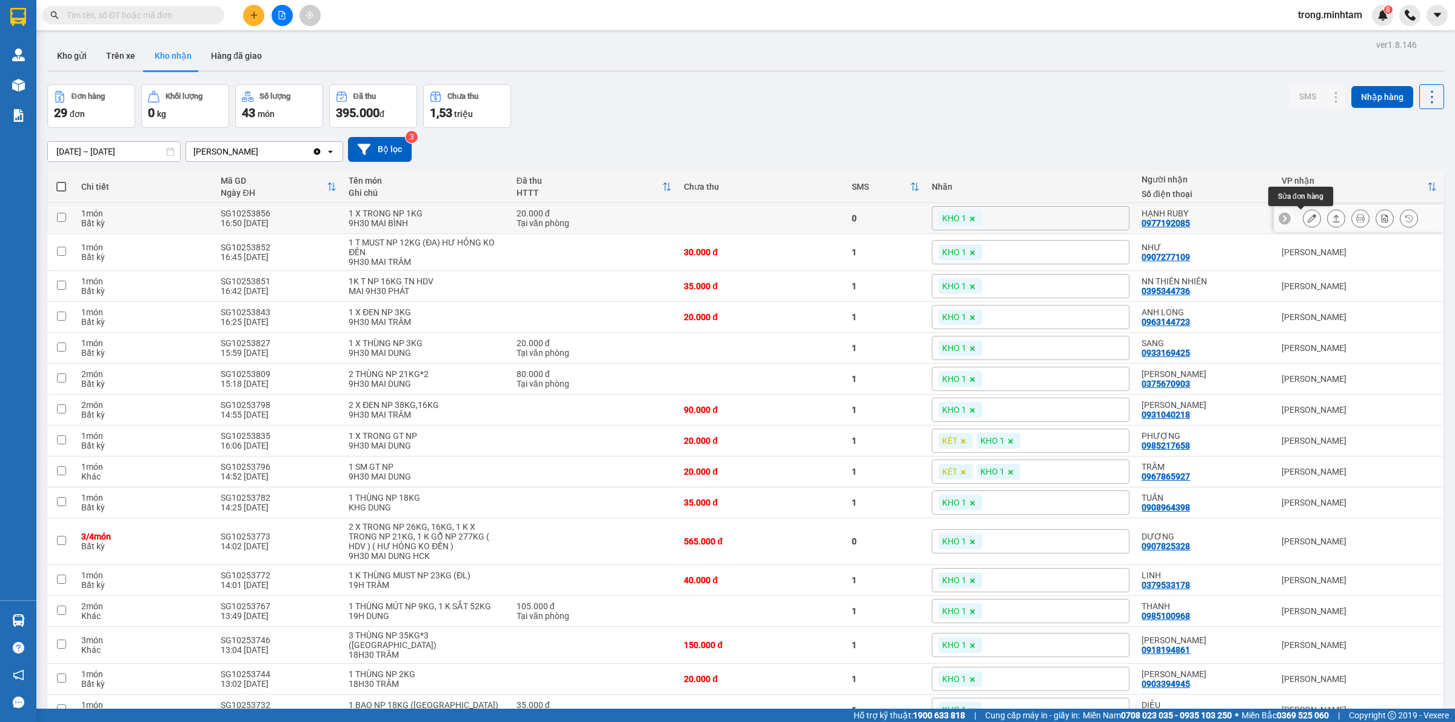
click at [1305, 216] on button at bounding box center [1311, 218] width 17 height 21
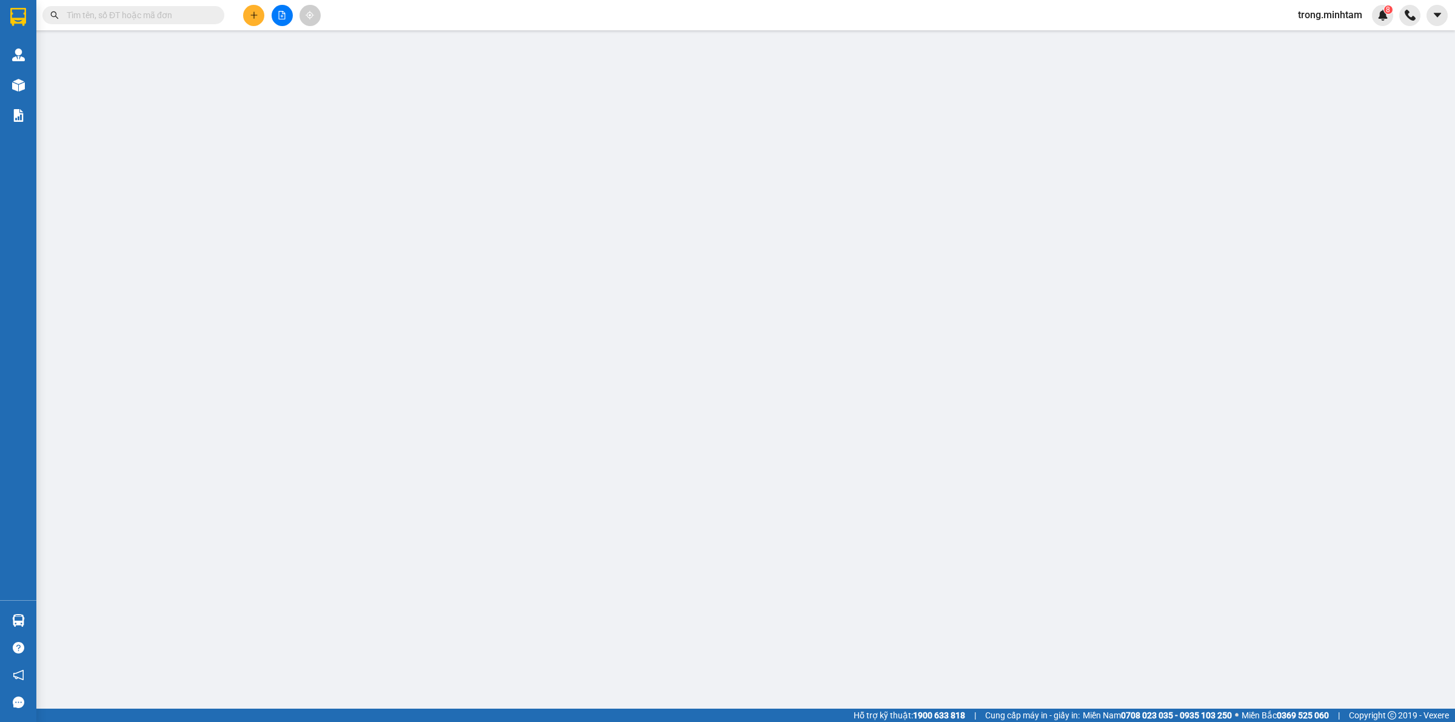
type input "0989585905"
type input "HÒA LONG"
type input "0977192085"
type input "HẠNH RUBY"
type input "20.000"
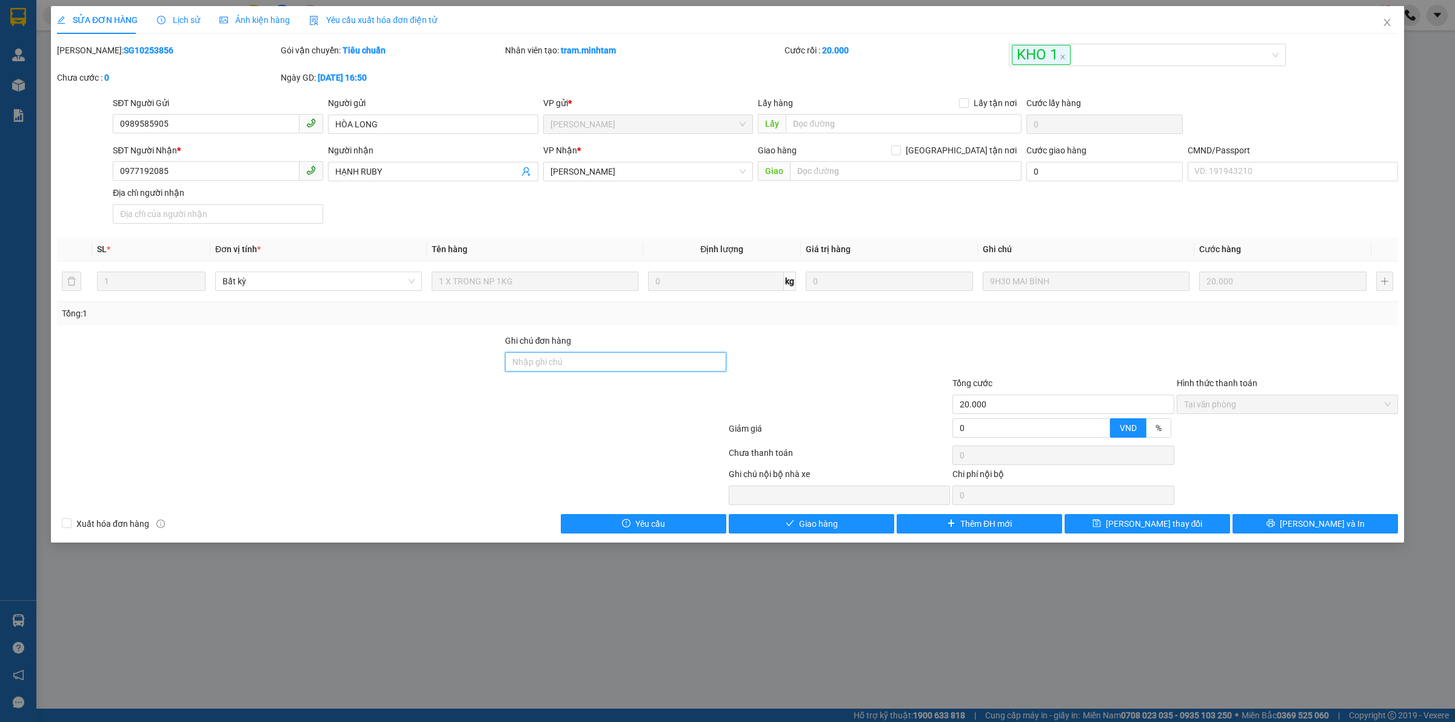
click at [579, 355] on input "Ghi chú đơn hàng" at bounding box center [615, 361] width 221 height 19
type input "KNM"
click at [1111, 521] on button "[PERSON_NAME] thay đổi" at bounding box center [1146, 523] width 165 height 19
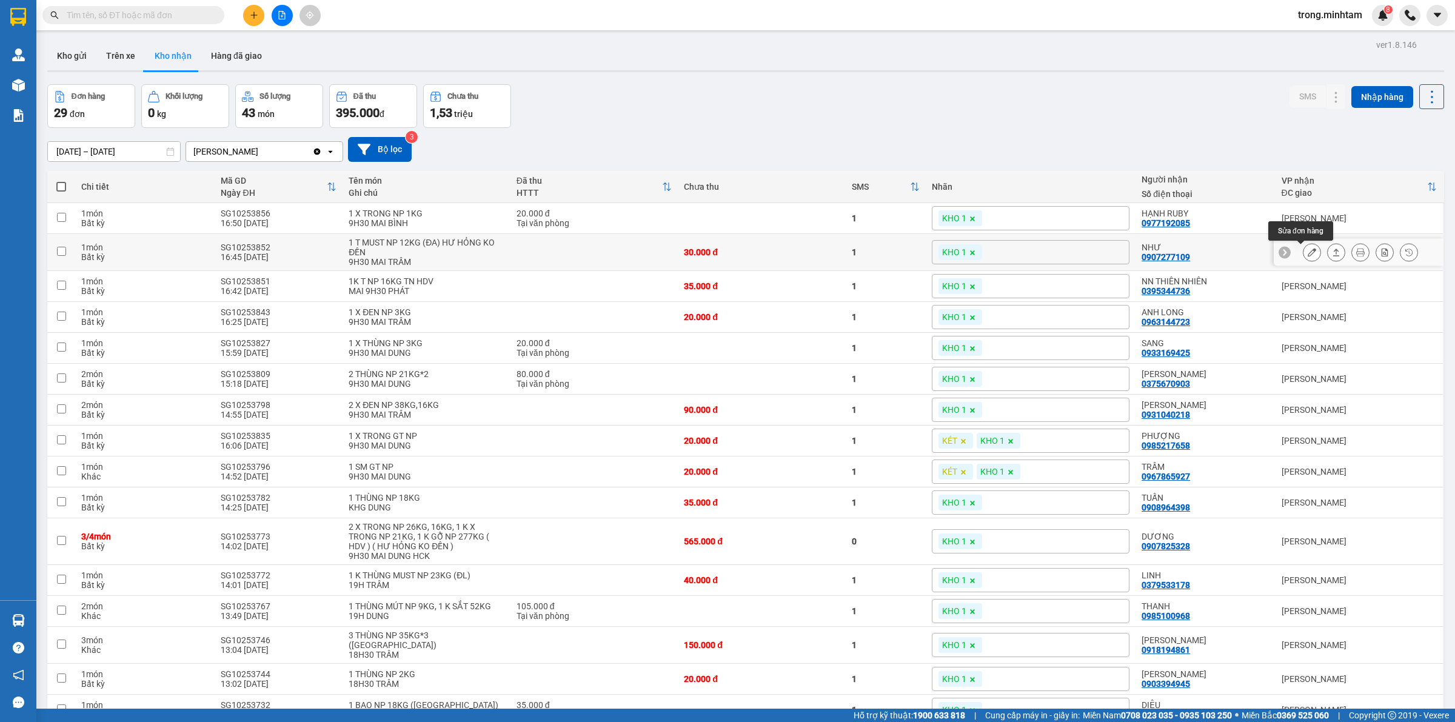
click at [1308, 256] on icon at bounding box center [1312, 252] width 8 height 8
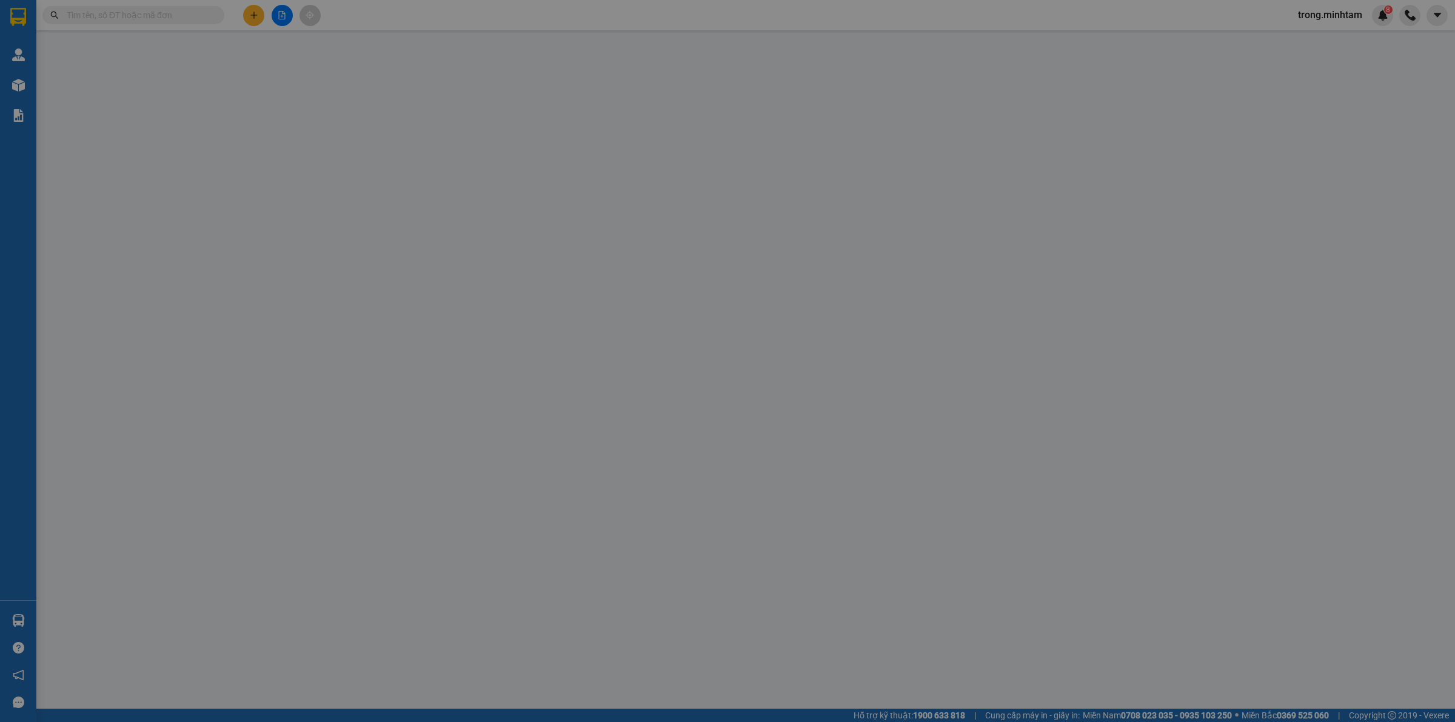
type input "0907277109"
type input "NHƯ"
type input "0907277109"
type input "NHƯ"
type input "30.000"
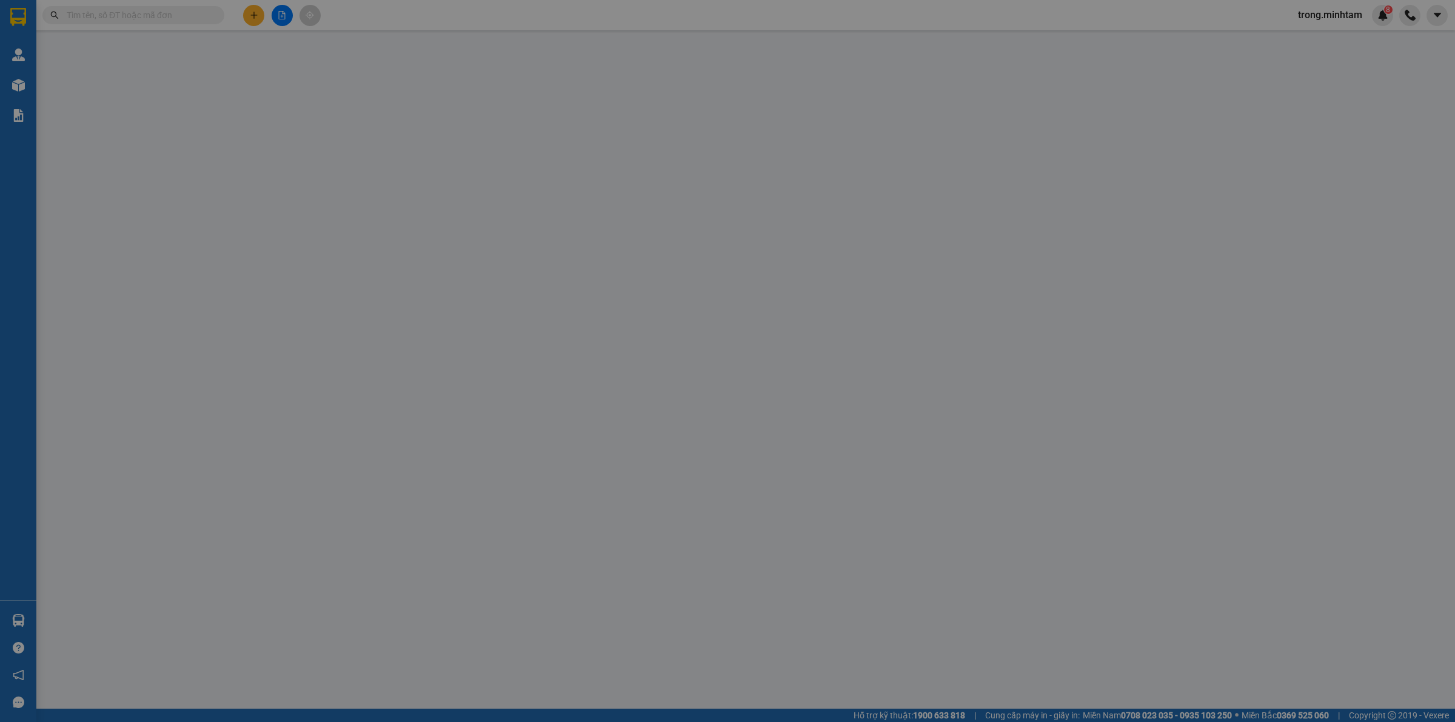
type input "30.000"
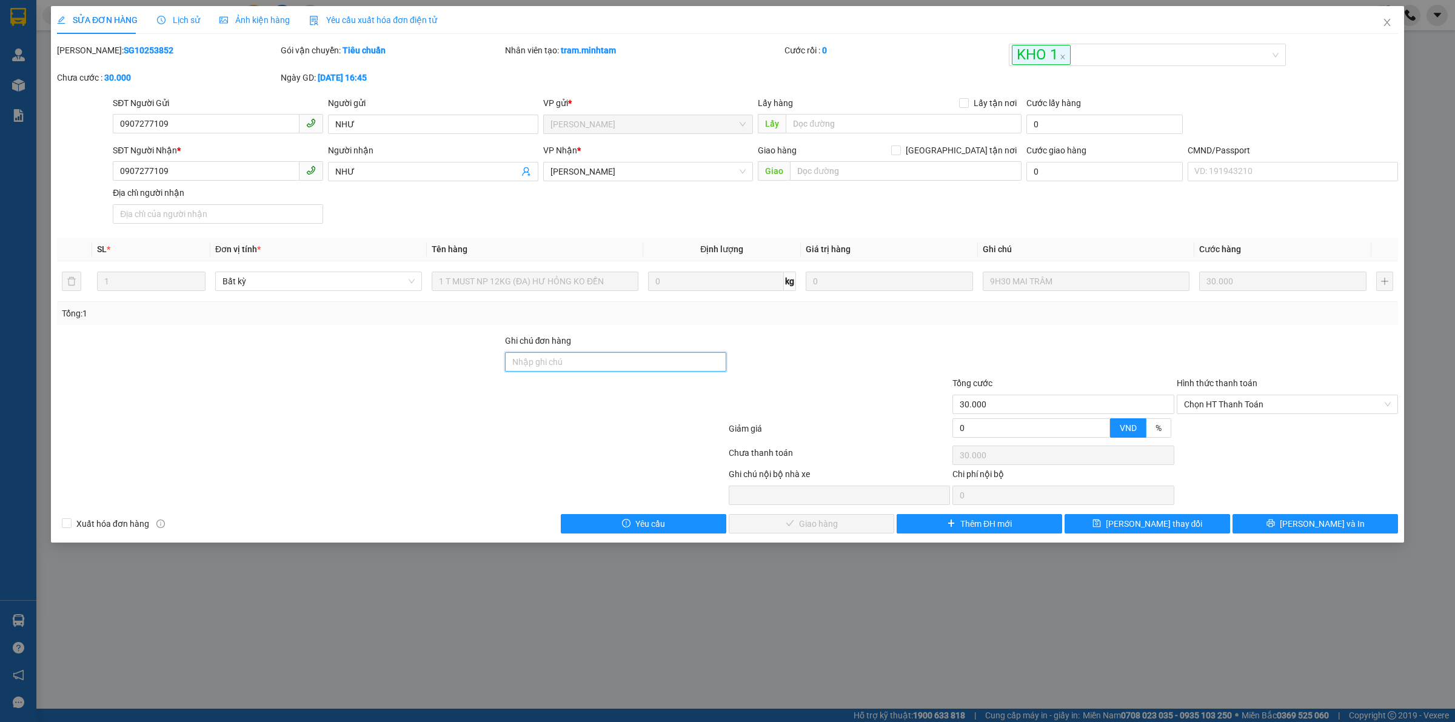
click at [661, 369] on input "Ghi chú đơn hàng" at bounding box center [615, 361] width 221 height 19
type input "DG"
click at [1101, 527] on icon "save" at bounding box center [1096, 523] width 8 height 8
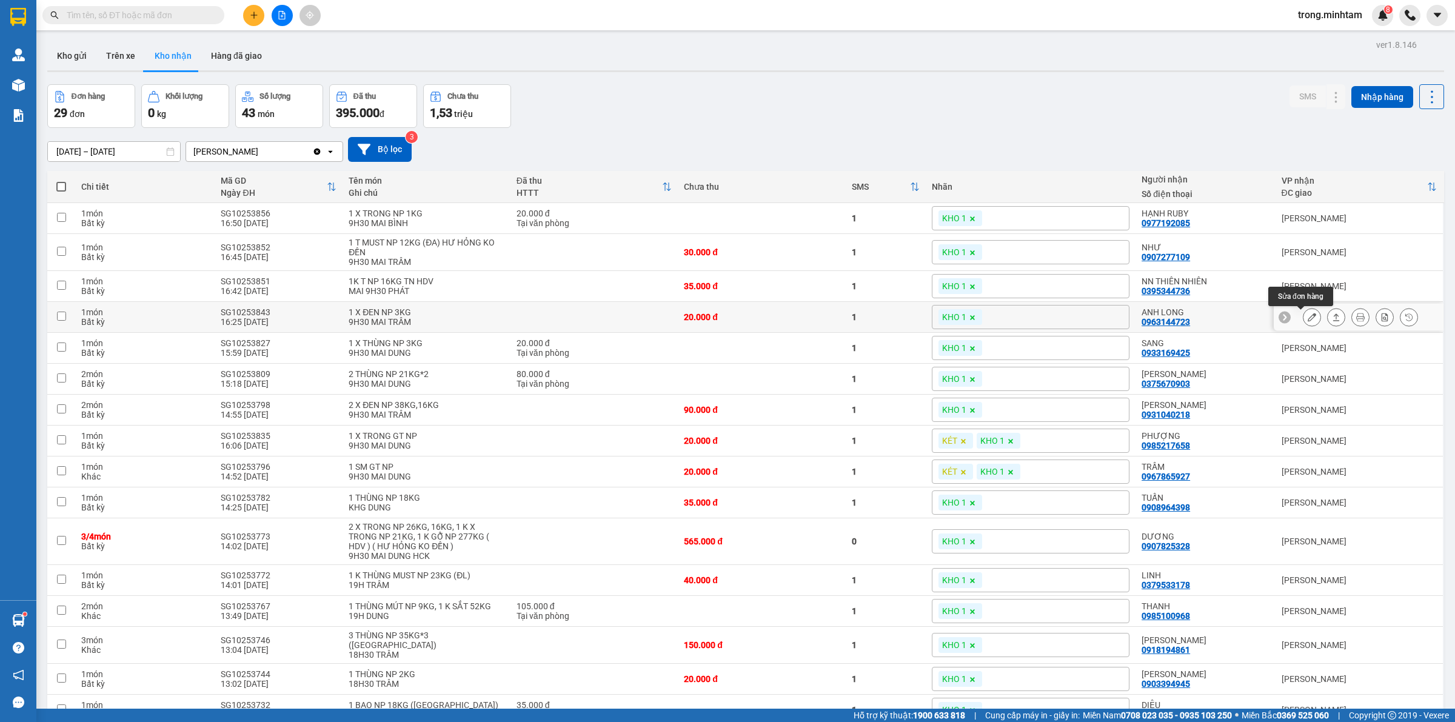
click at [1303, 320] on button at bounding box center [1311, 317] width 17 height 21
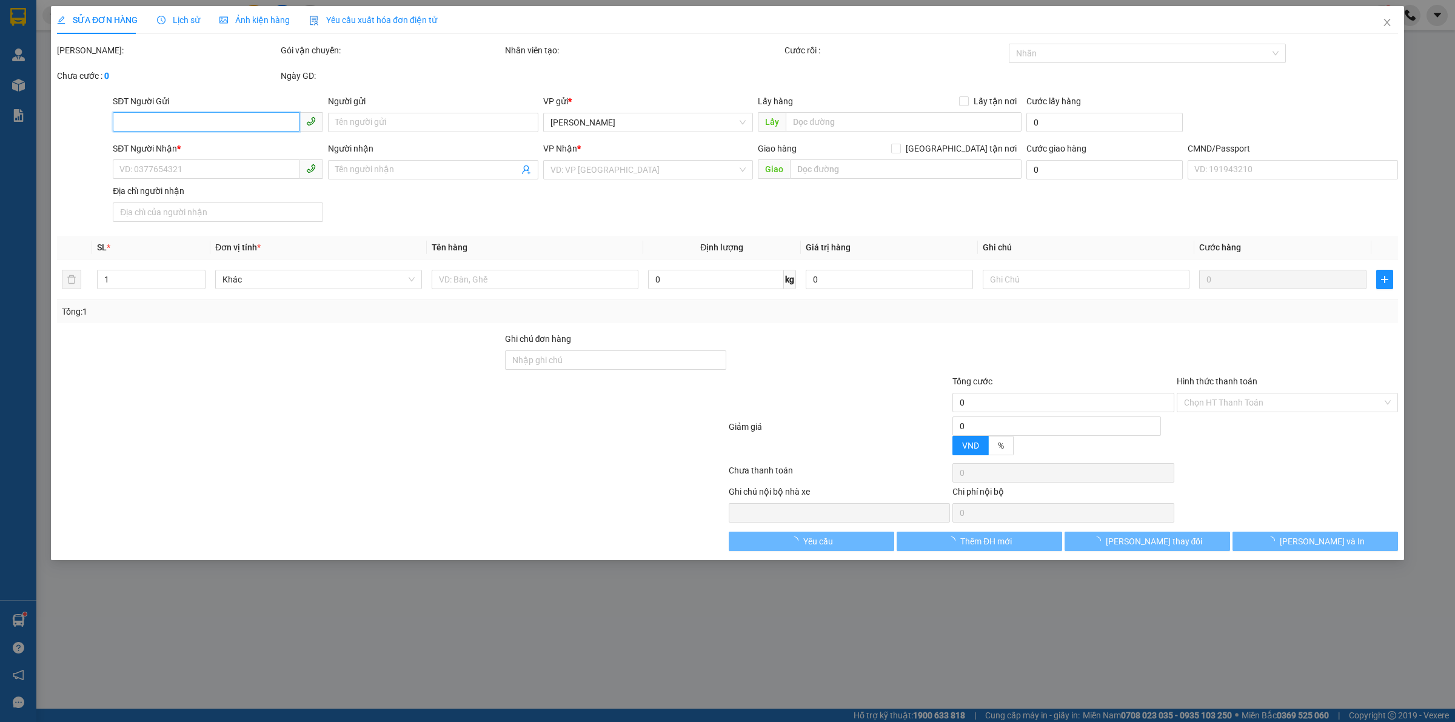
type input "0916926367"
type input "HIỀN"
type input "0963144723"
type input "ANH LONG"
type input "20.000"
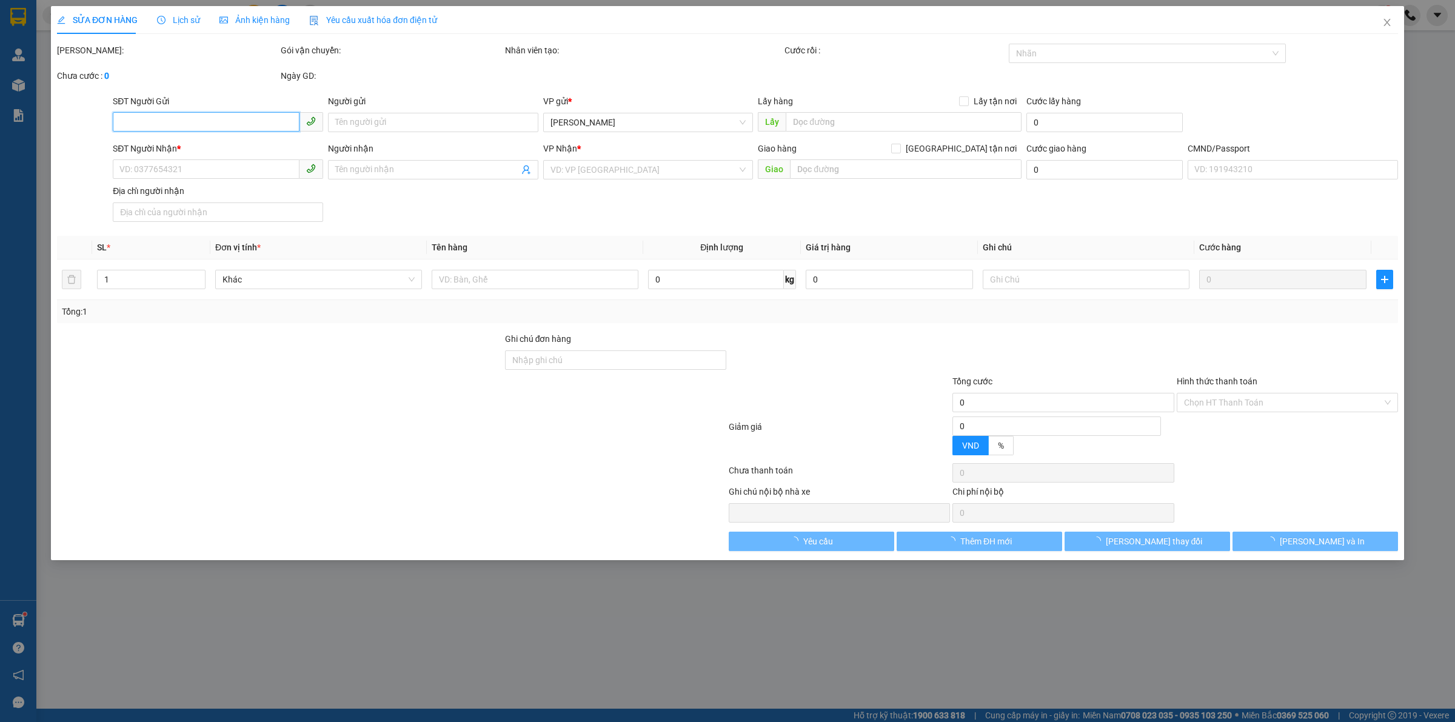
type input "20.000"
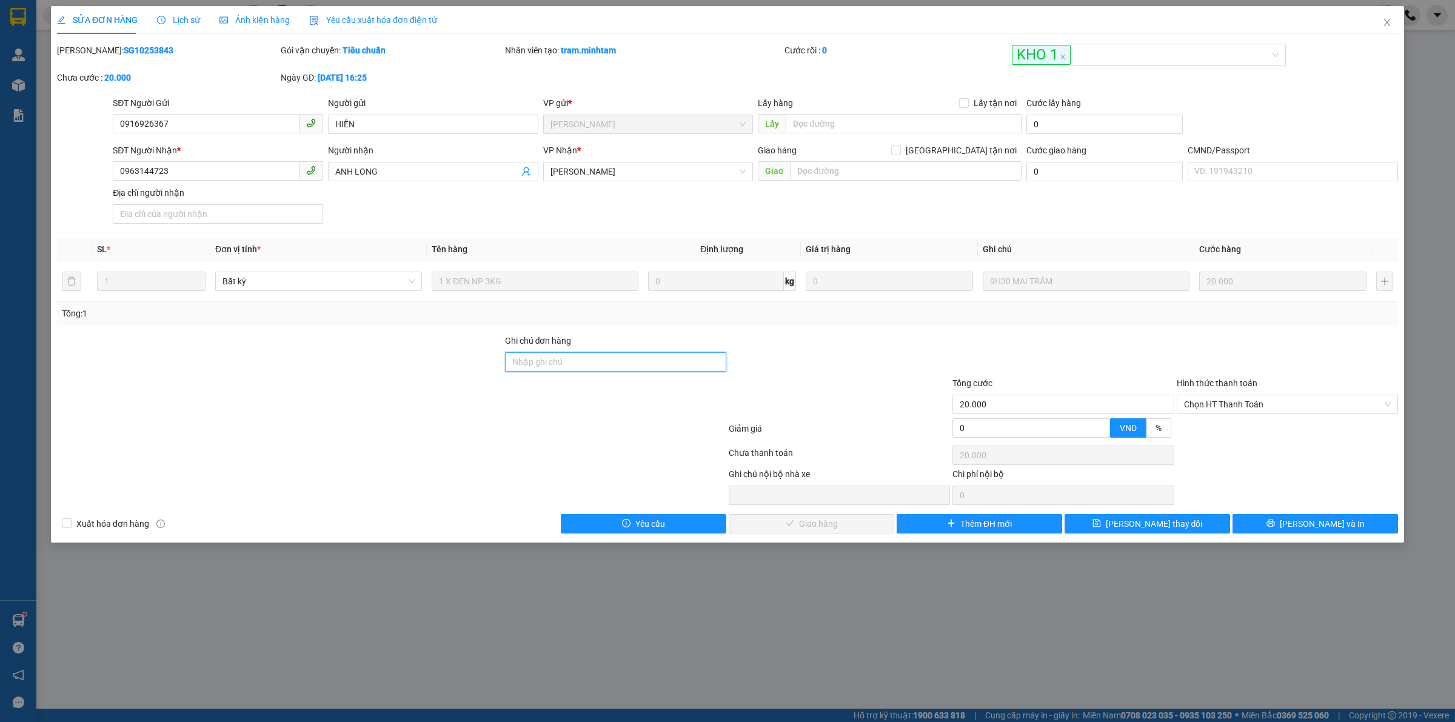
click at [611, 359] on input "Ghi chú đơn hàng" at bounding box center [615, 361] width 221 height 19
type input "dg"
click at [1138, 522] on span "[PERSON_NAME] thay đổi" at bounding box center [1154, 523] width 97 height 13
